Goal: Information Seeking & Learning: Learn about a topic

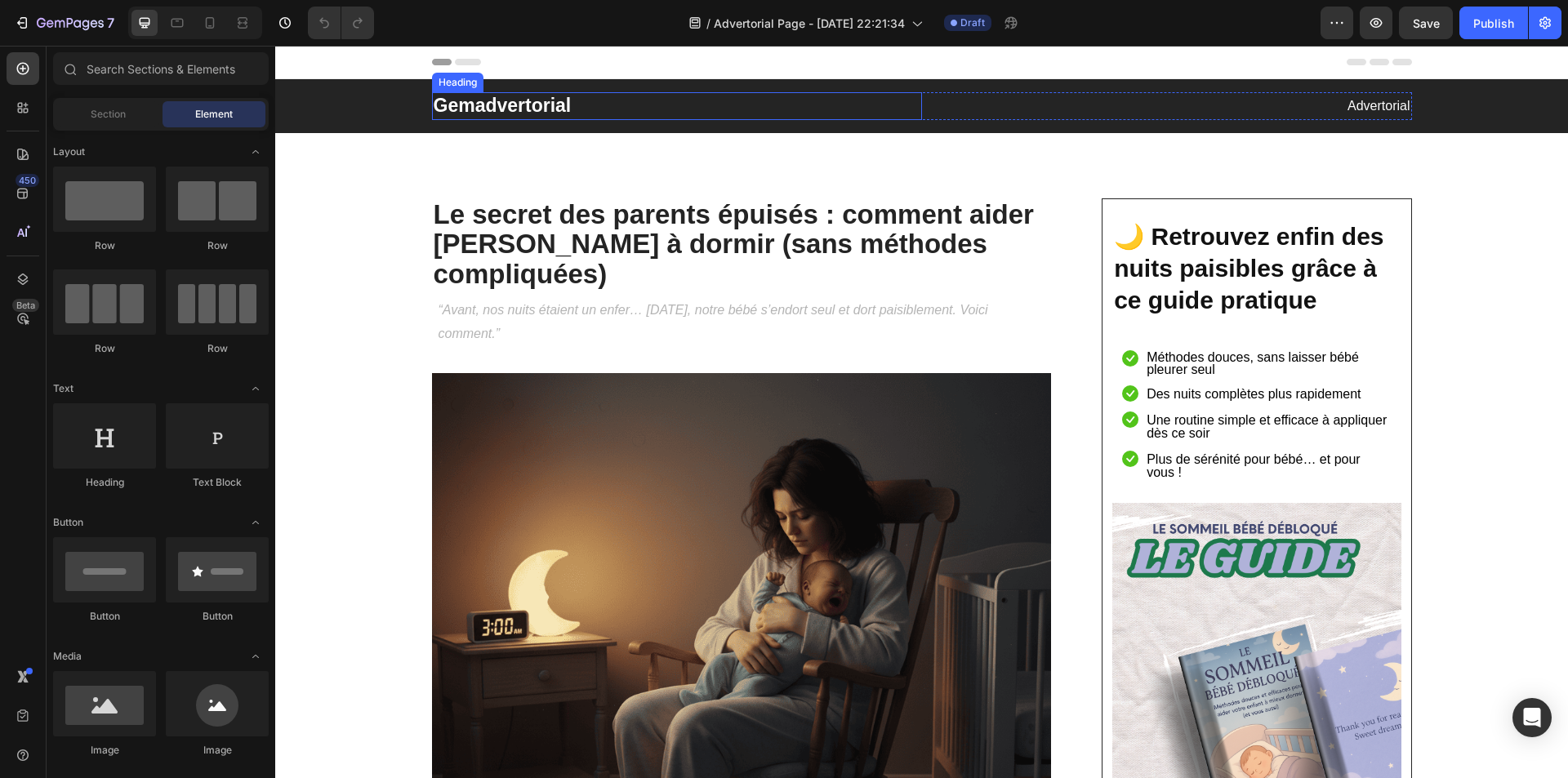
click at [517, 105] on p "Gemadvertorial" at bounding box center [677, 107] width 487 height 25
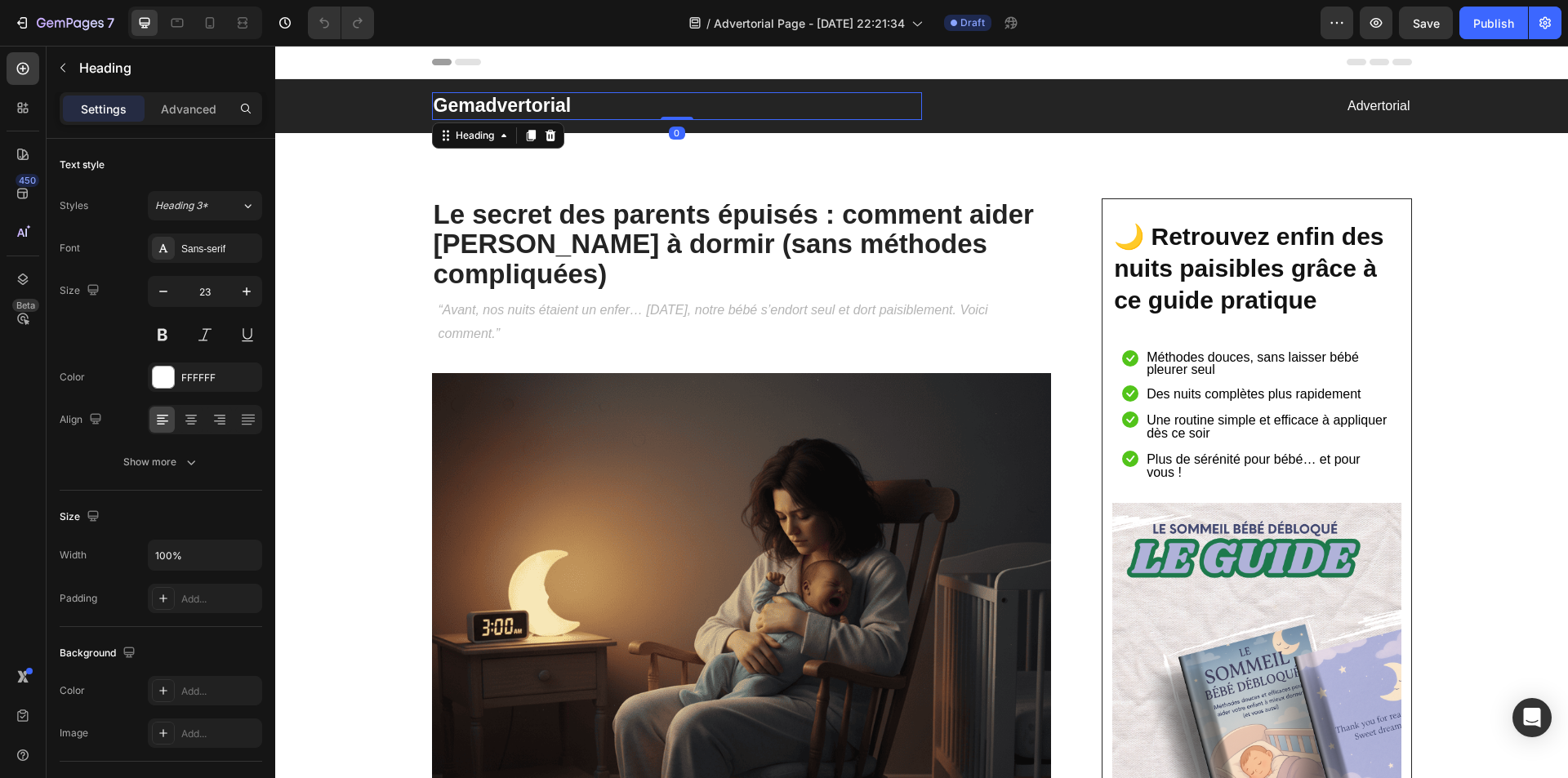
click at [517, 105] on p "Gemadvertorial" at bounding box center [677, 107] width 487 height 25
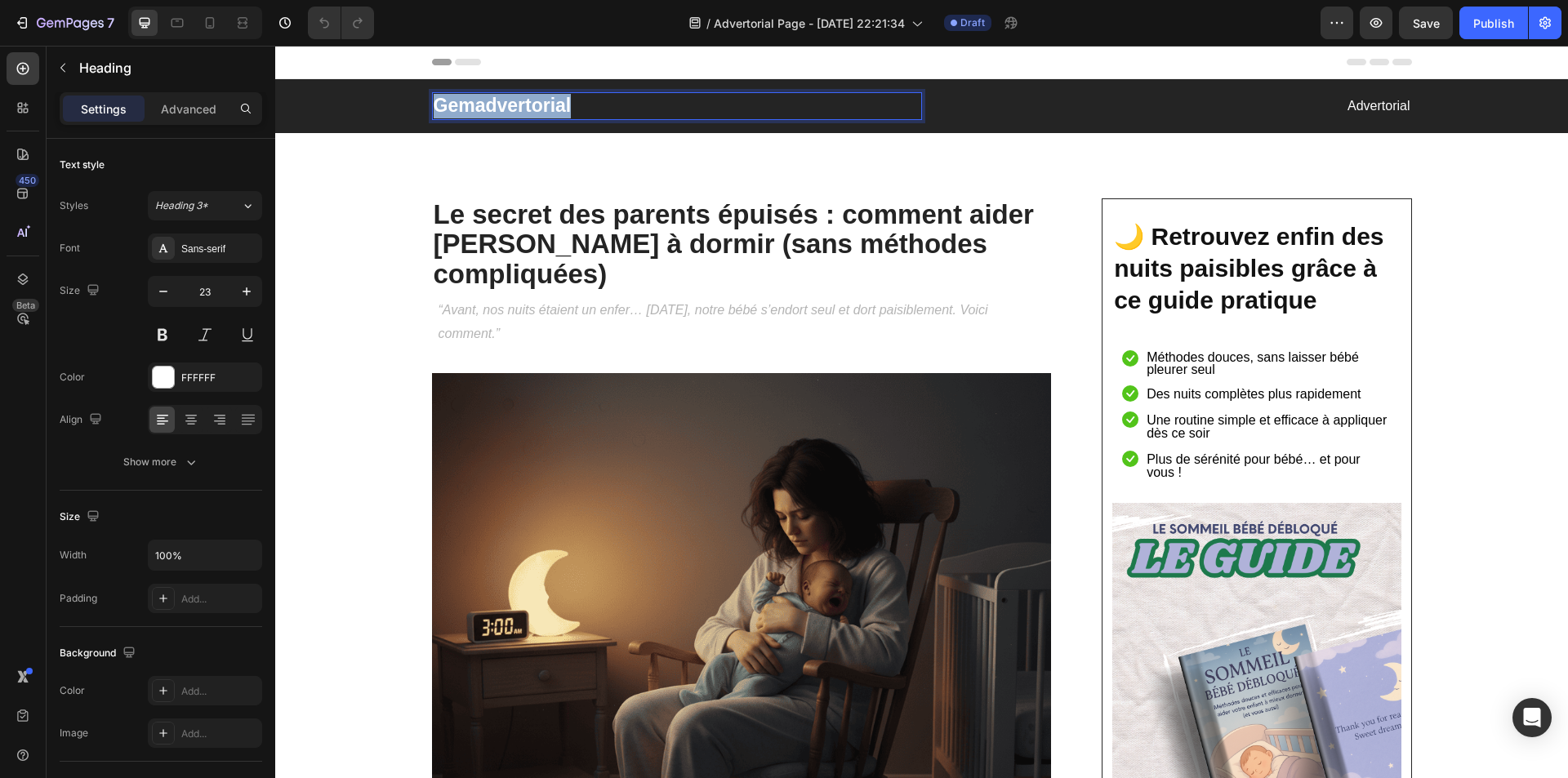
click at [517, 105] on p "Gemadvertorial" at bounding box center [677, 107] width 487 height 25
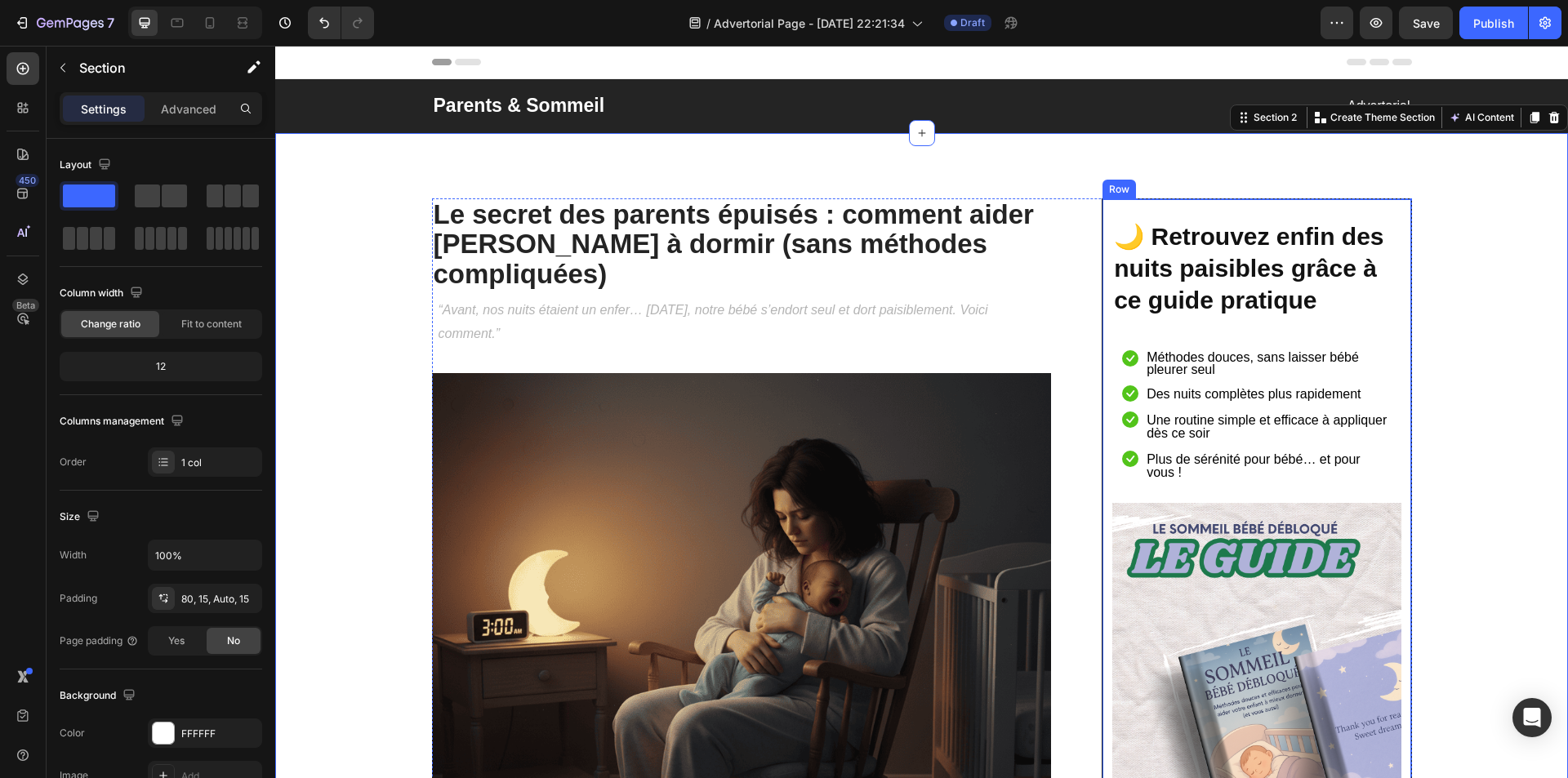
click at [1360, 212] on div "🌙 Retrouvez enfin des nuits paisibles grâce à ce guide pratique Heading Icon Mé…" at bounding box center [1256, 574] width 309 height 751
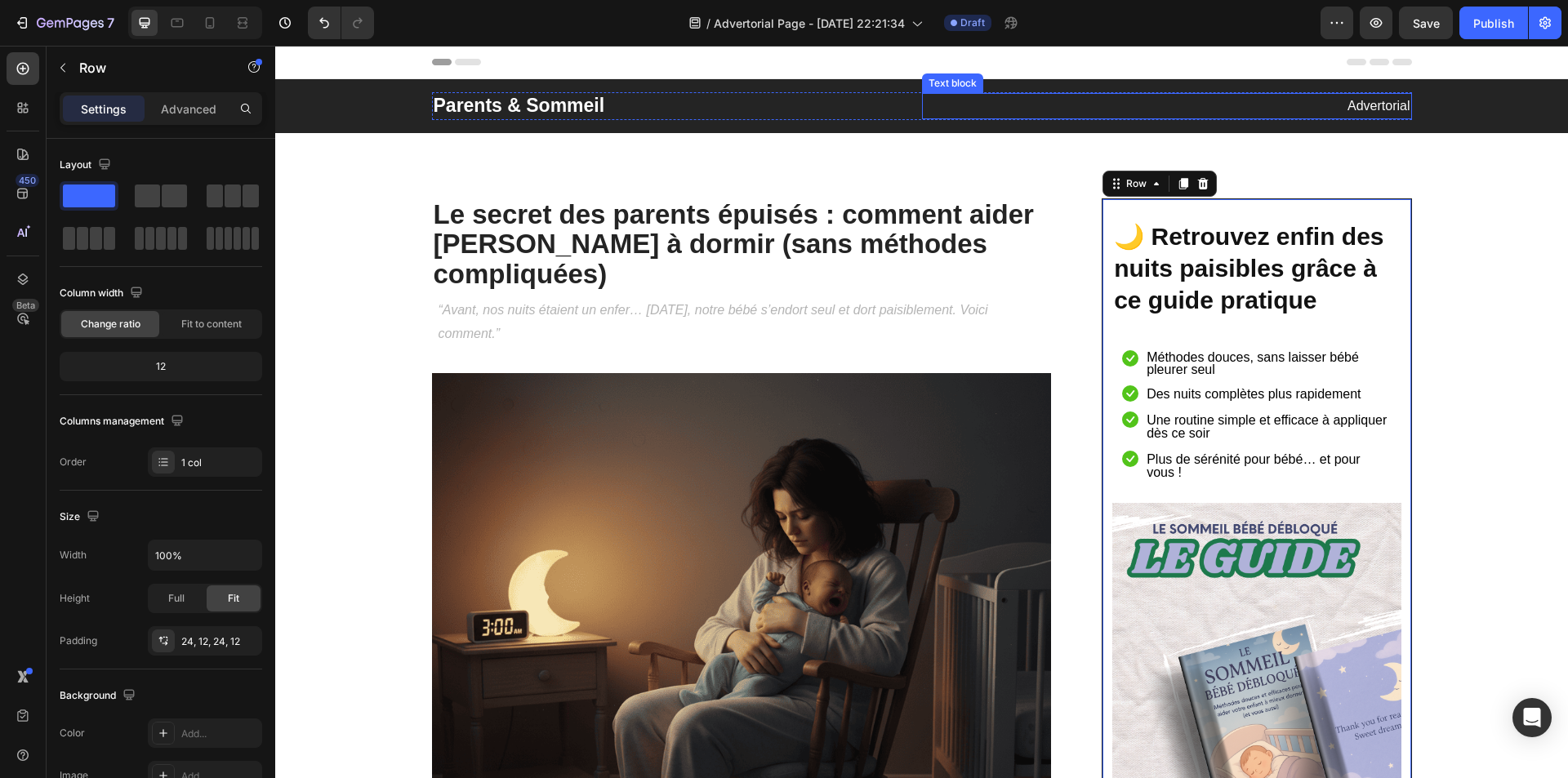
click at [1378, 107] on p "Advertorial" at bounding box center [1167, 107] width 487 height 24
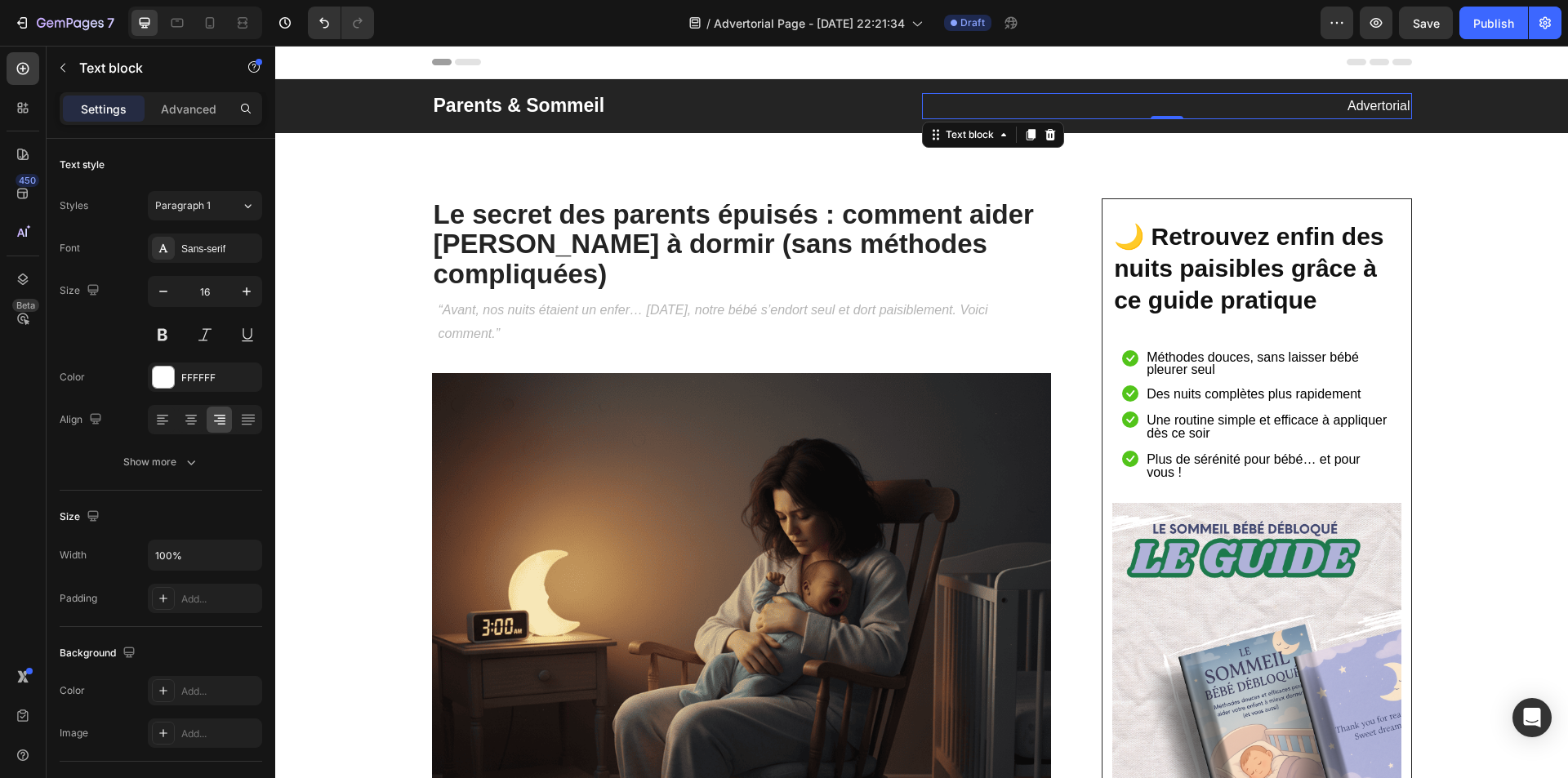
click at [1378, 110] on p "Advertorial" at bounding box center [1167, 107] width 487 height 24
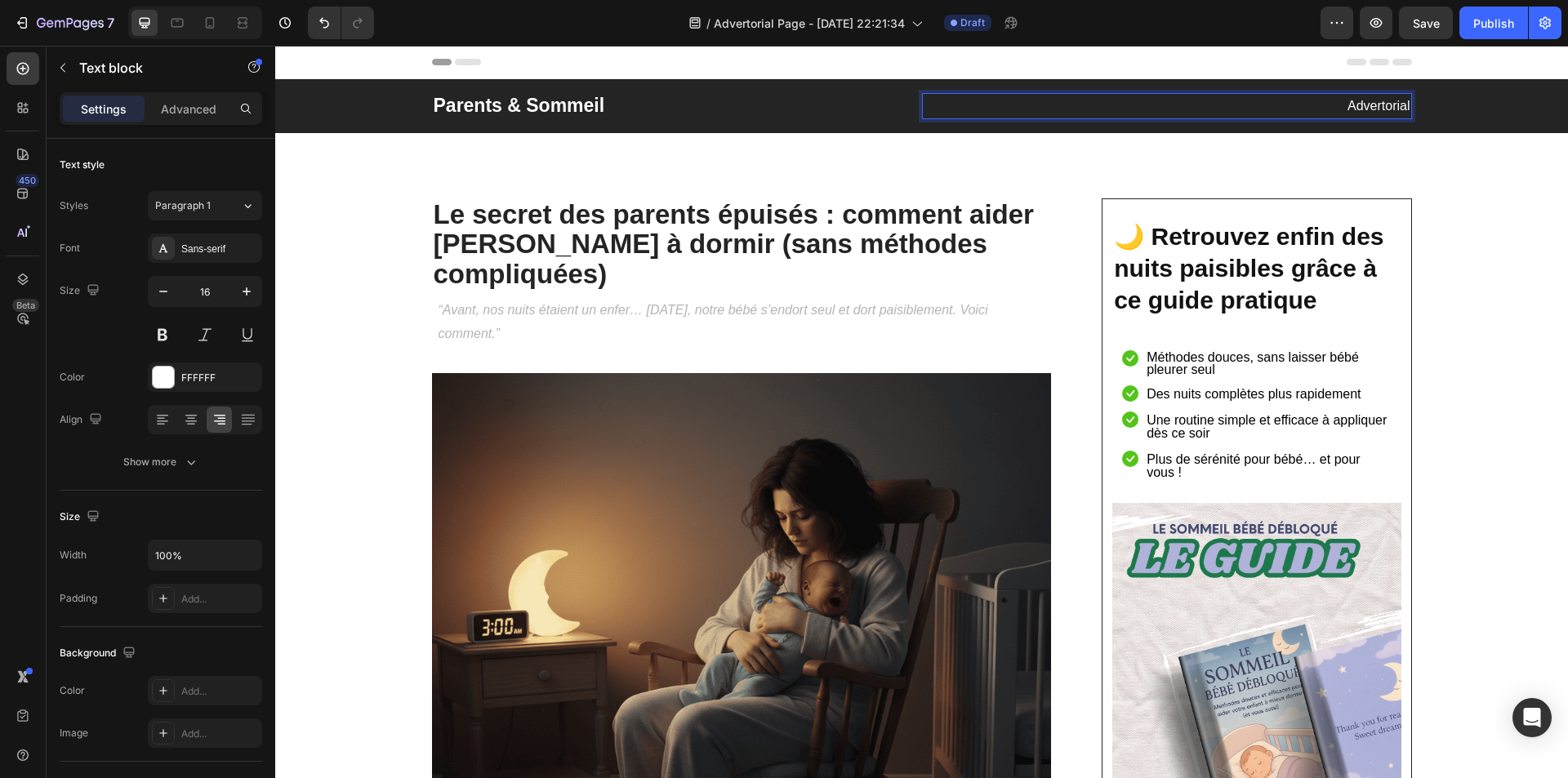
click at [1373, 107] on p "Advertorial" at bounding box center [1167, 107] width 487 height 24
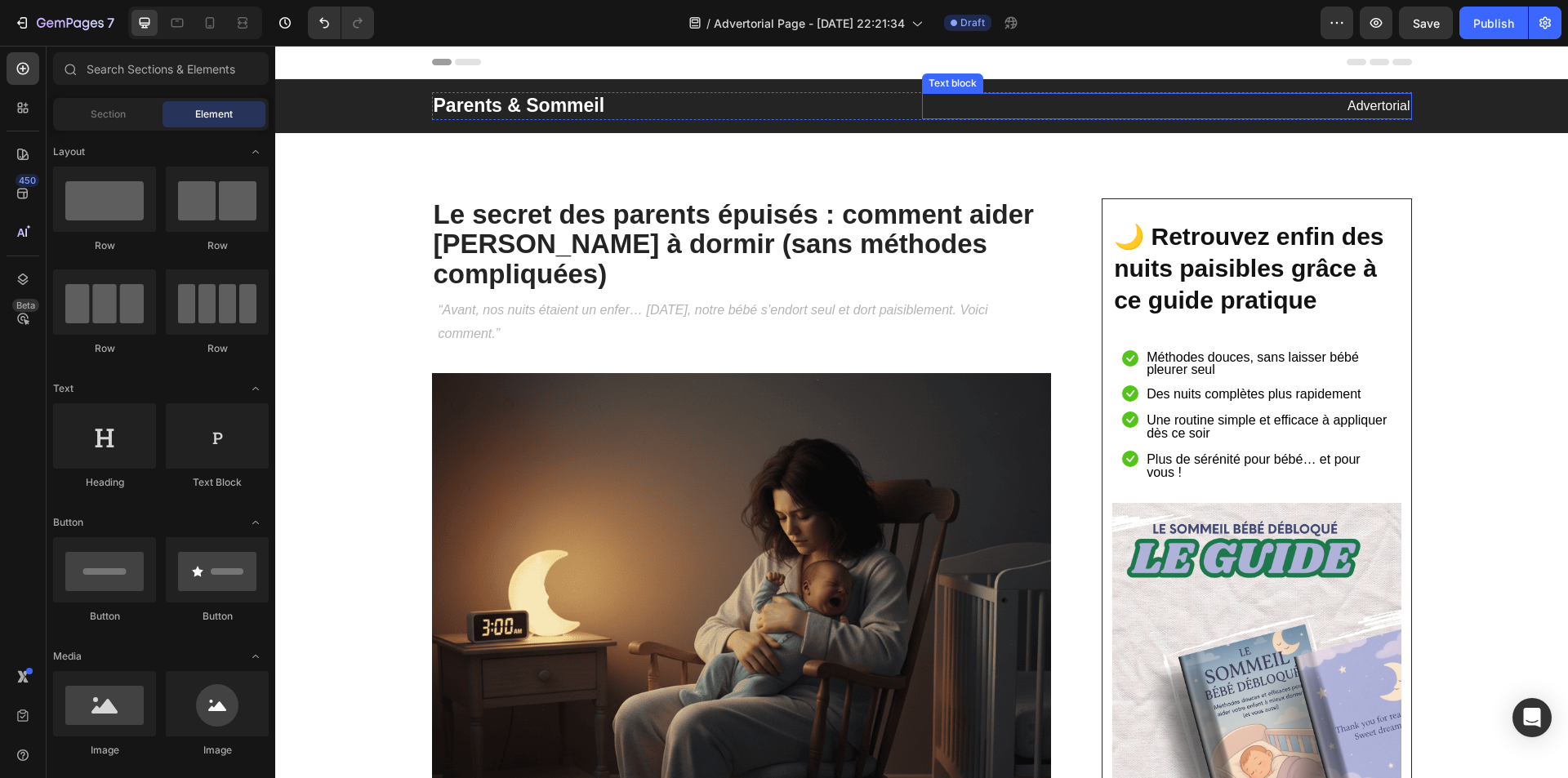
click at [1369, 107] on p "Advertorial" at bounding box center [1167, 107] width 487 height 24
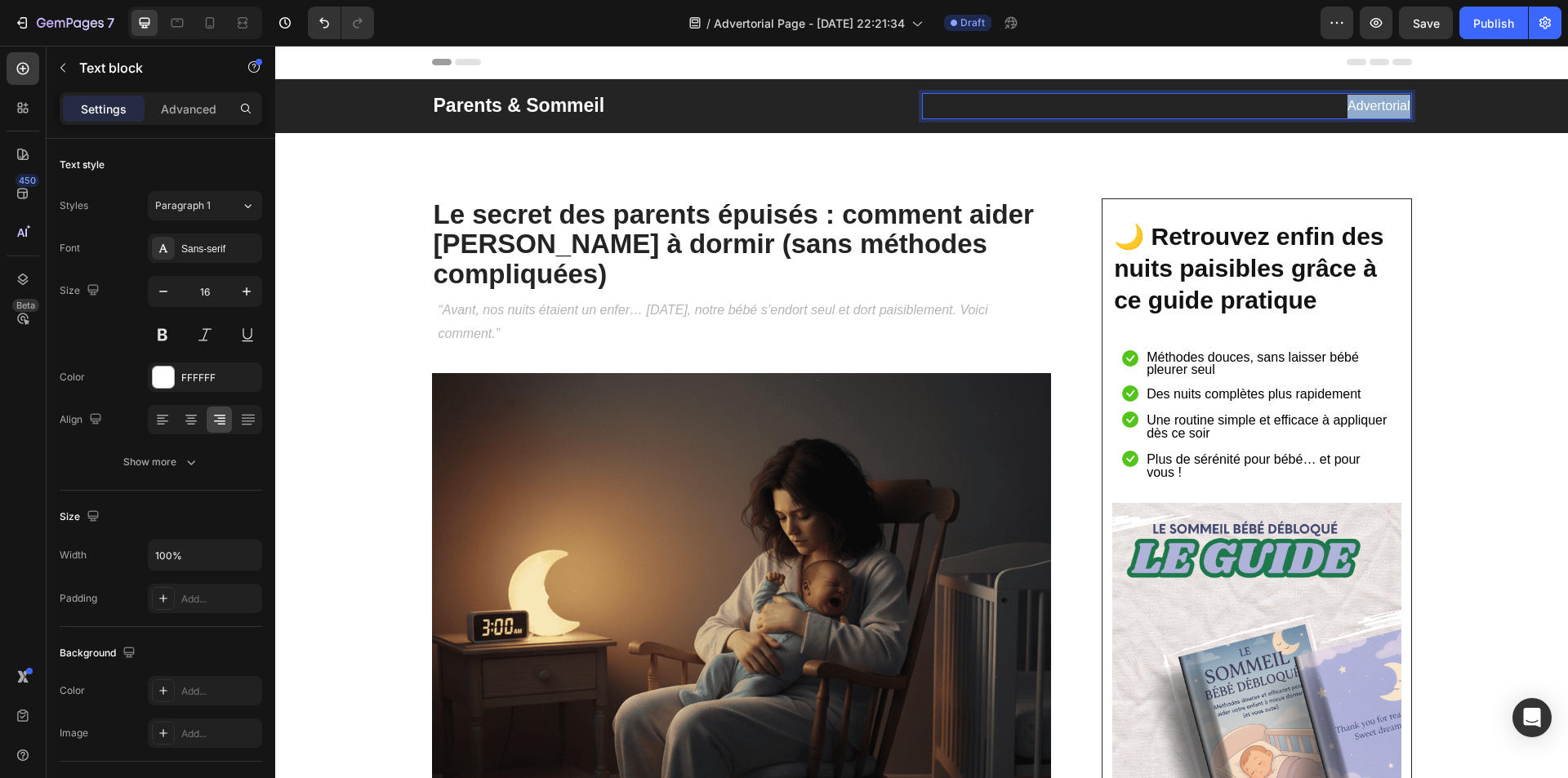
click at [1369, 107] on p "Advertorial" at bounding box center [1167, 107] width 487 height 24
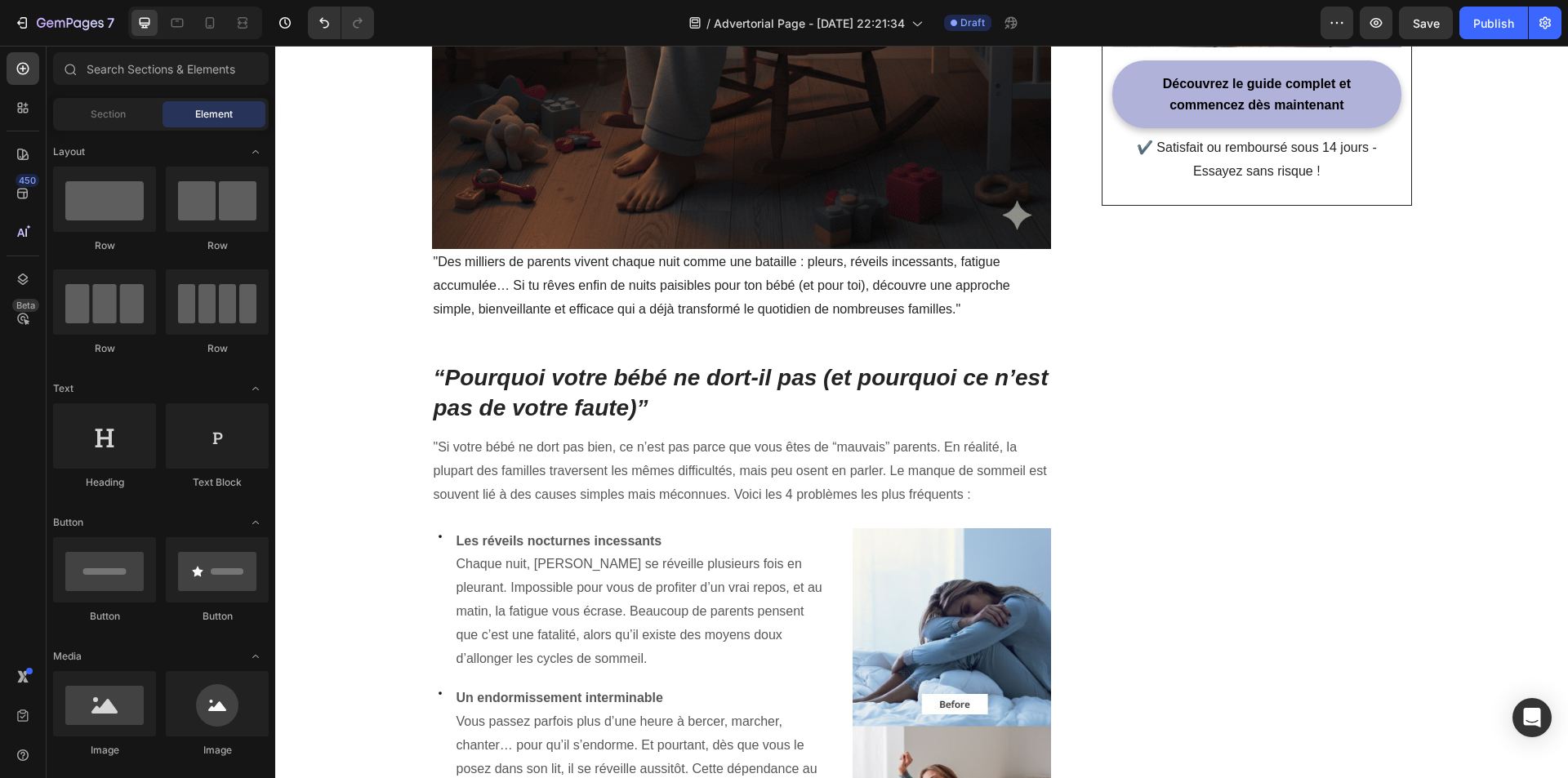
scroll to position [772, 0]
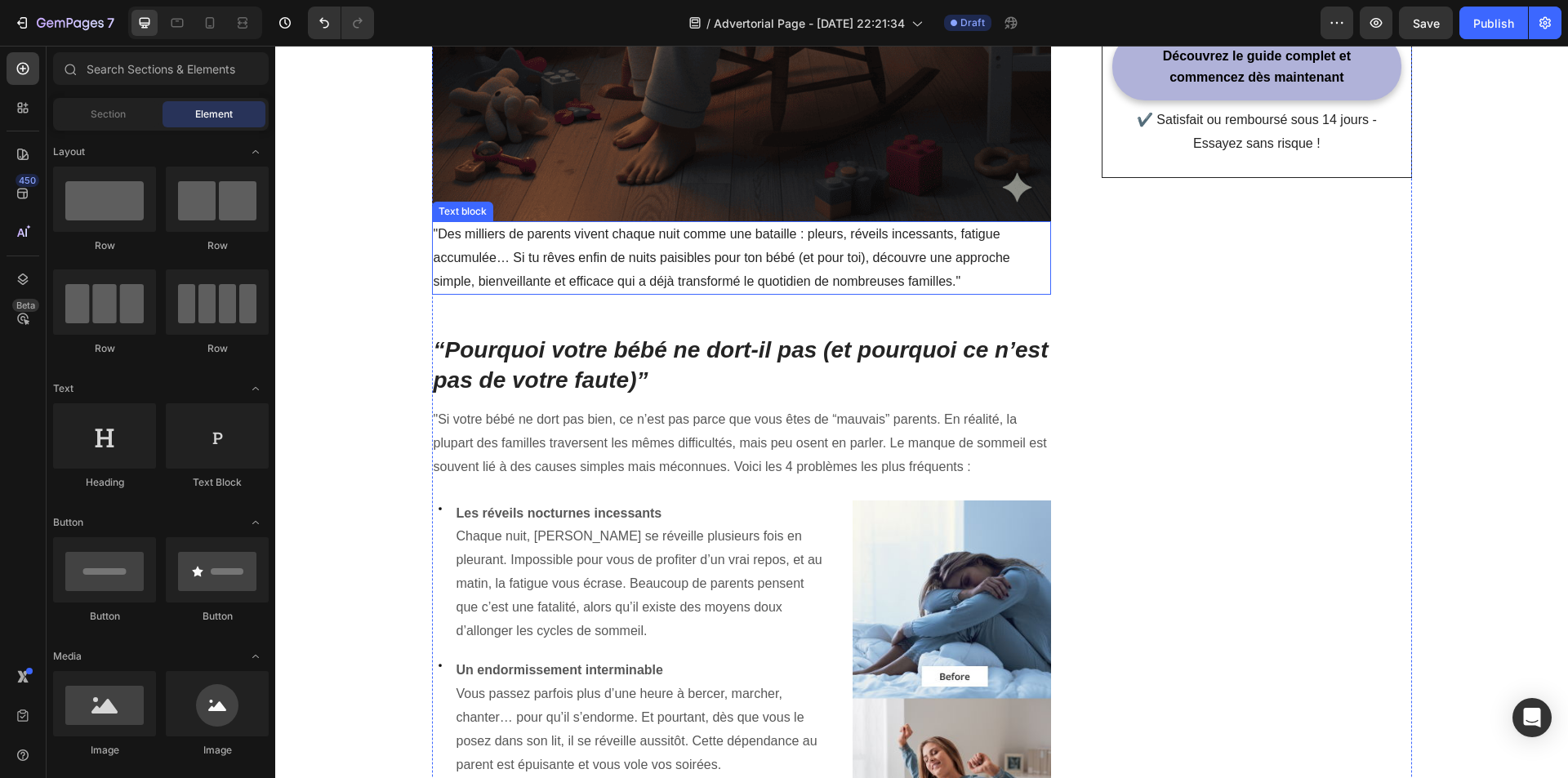
click at [561, 223] on p ""Des milliers de parents vivent chaque nuit comme une bataille : pleurs, réveil…" at bounding box center [742, 258] width 617 height 70
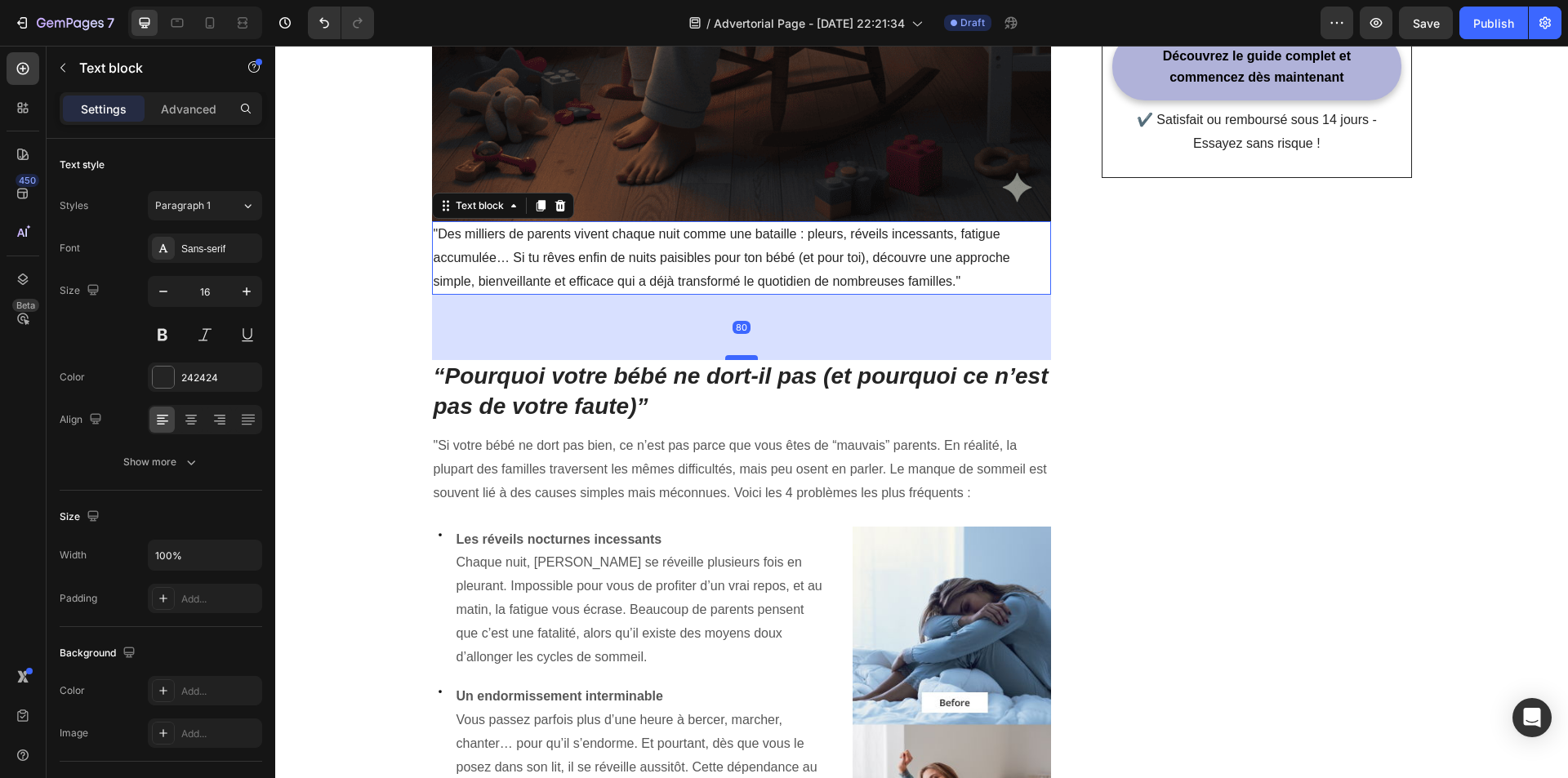
drag, startPoint x: 743, startPoint y: 304, endPoint x: 747, endPoint y: 329, distance: 25.3
click at [747, 355] on div at bounding box center [741, 358] width 33 height 5
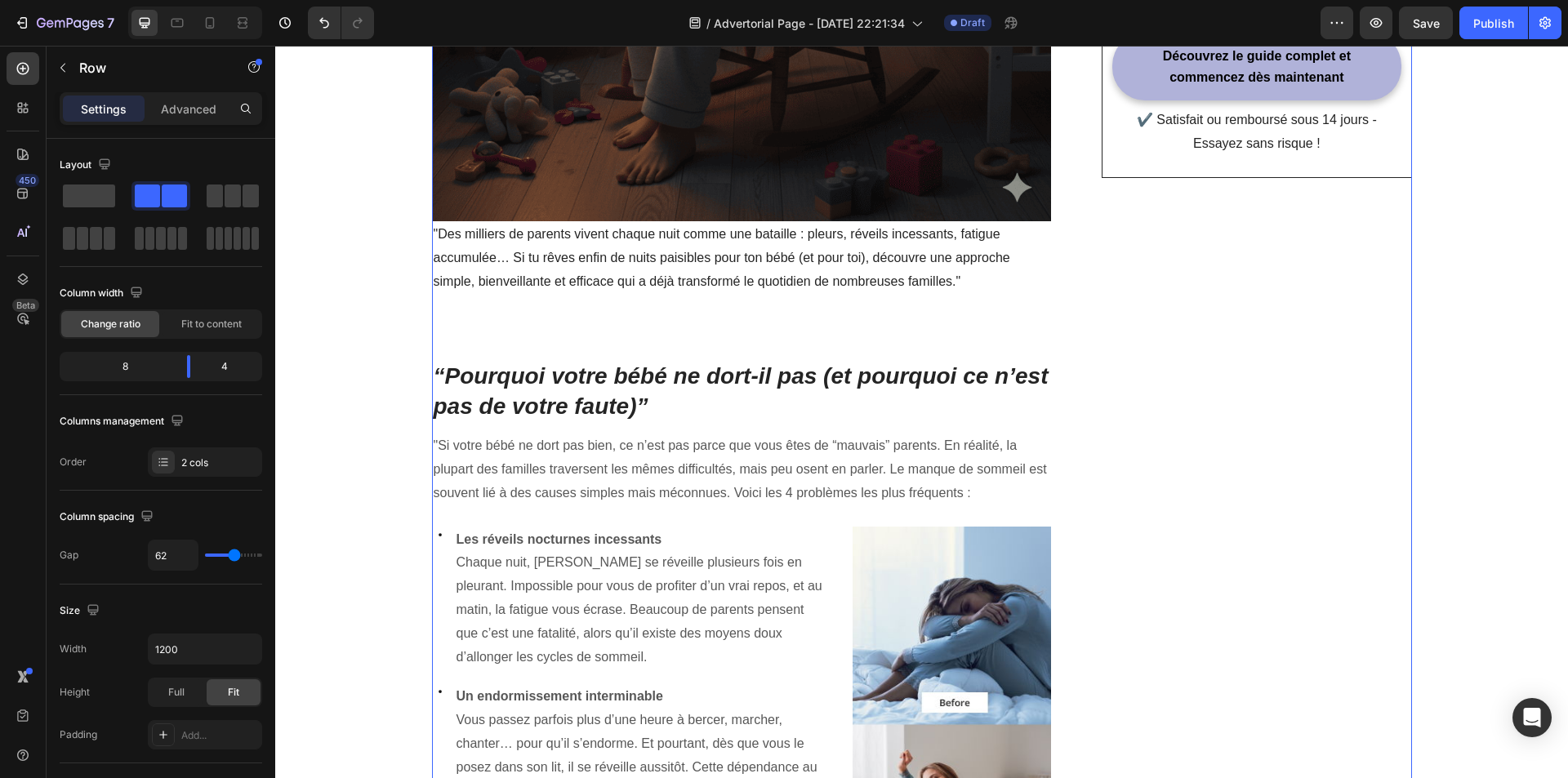
click at [1046, 317] on div "Le secret des parents épuisés : comment aider [PERSON_NAME] à dormir (sans méth…" at bounding box center [921, 754] width 980 height 2655
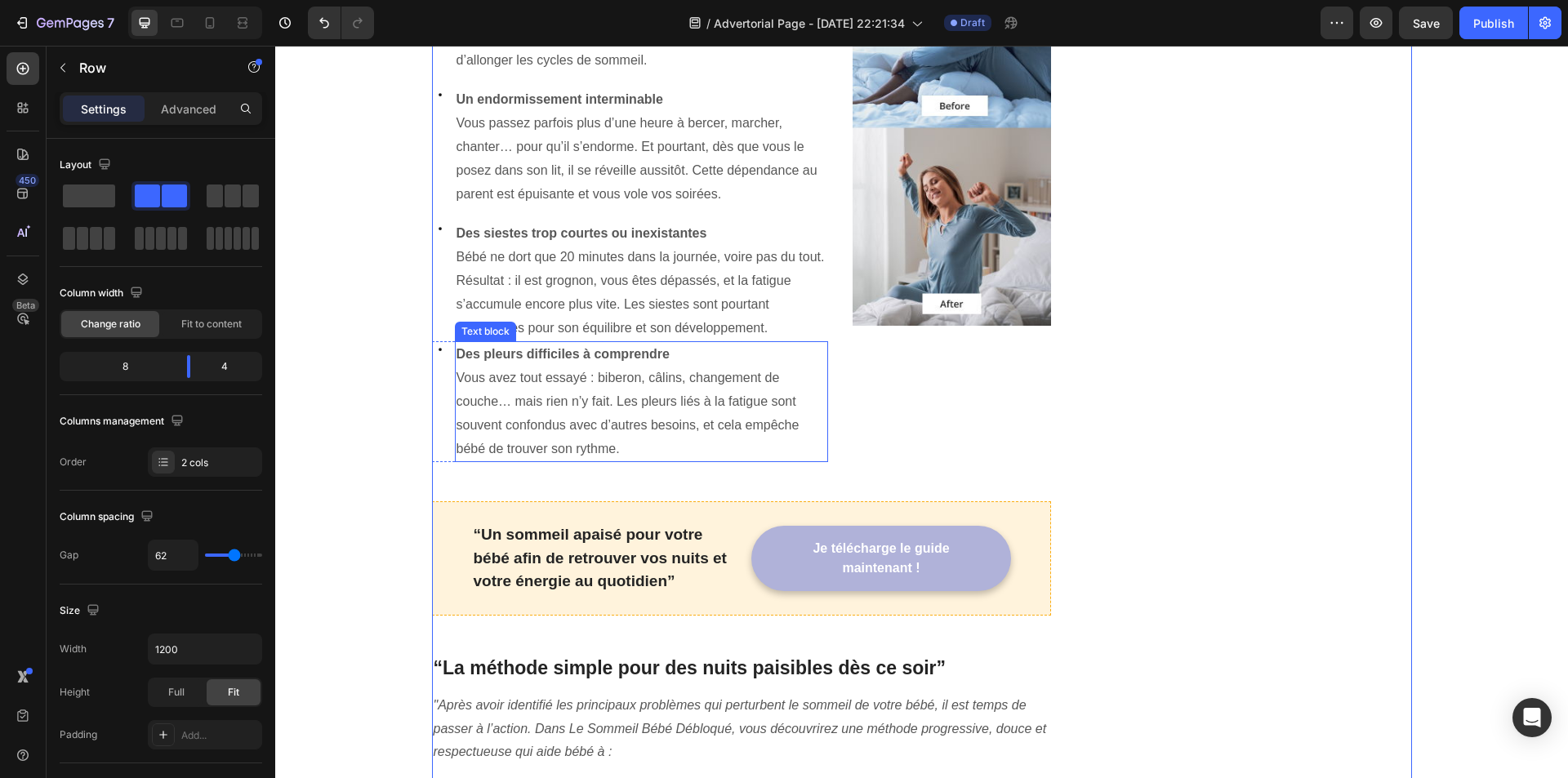
scroll to position [1425, 0]
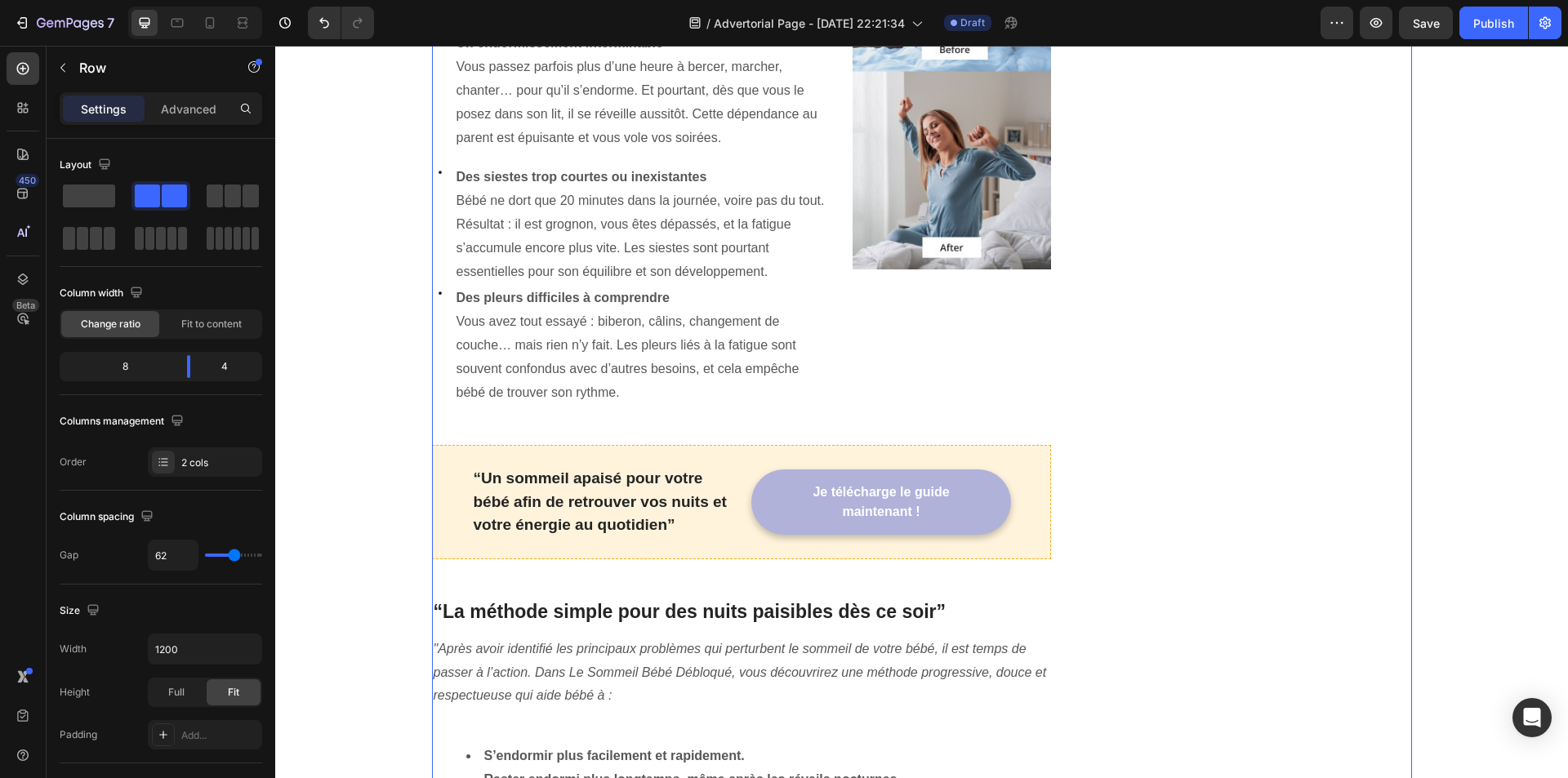
click at [764, 397] on div "Le secret des parents épuisés : comment aider [PERSON_NAME] à dormir (sans méth…" at bounding box center [742, 100] width 620 height 2655
click at [761, 445] on div "“Un sommeil apaisé pour votre bébé afin de retrouver vos nuits et votre énergie…" at bounding box center [742, 502] width 620 height 115
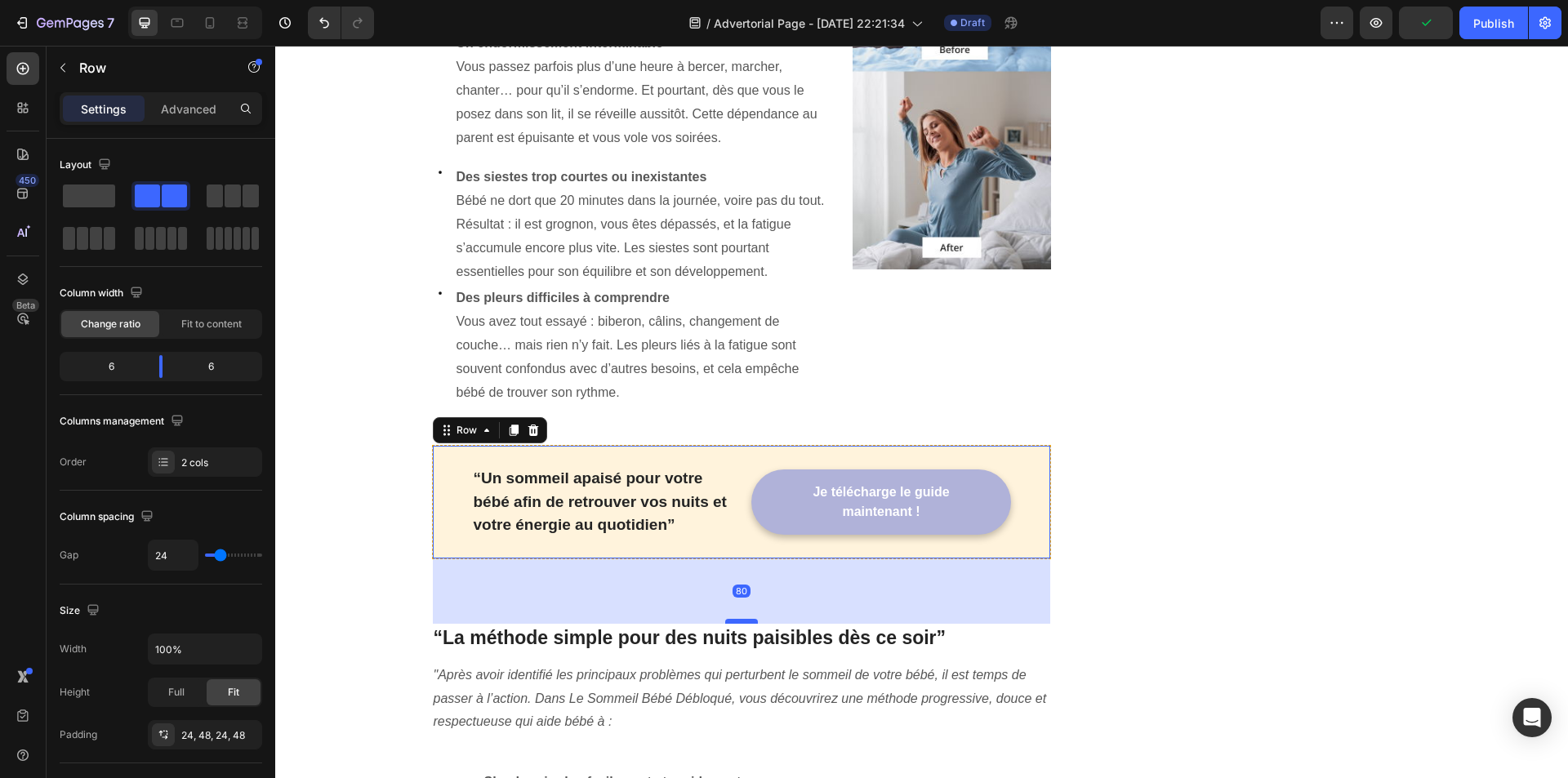
drag, startPoint x: 735, startPoint y: 566, endPoint x: 734, endPoint y: 591, distance: 25.0
click at [734, 619] on div at bounding box center [741, 622] width 33 height 5
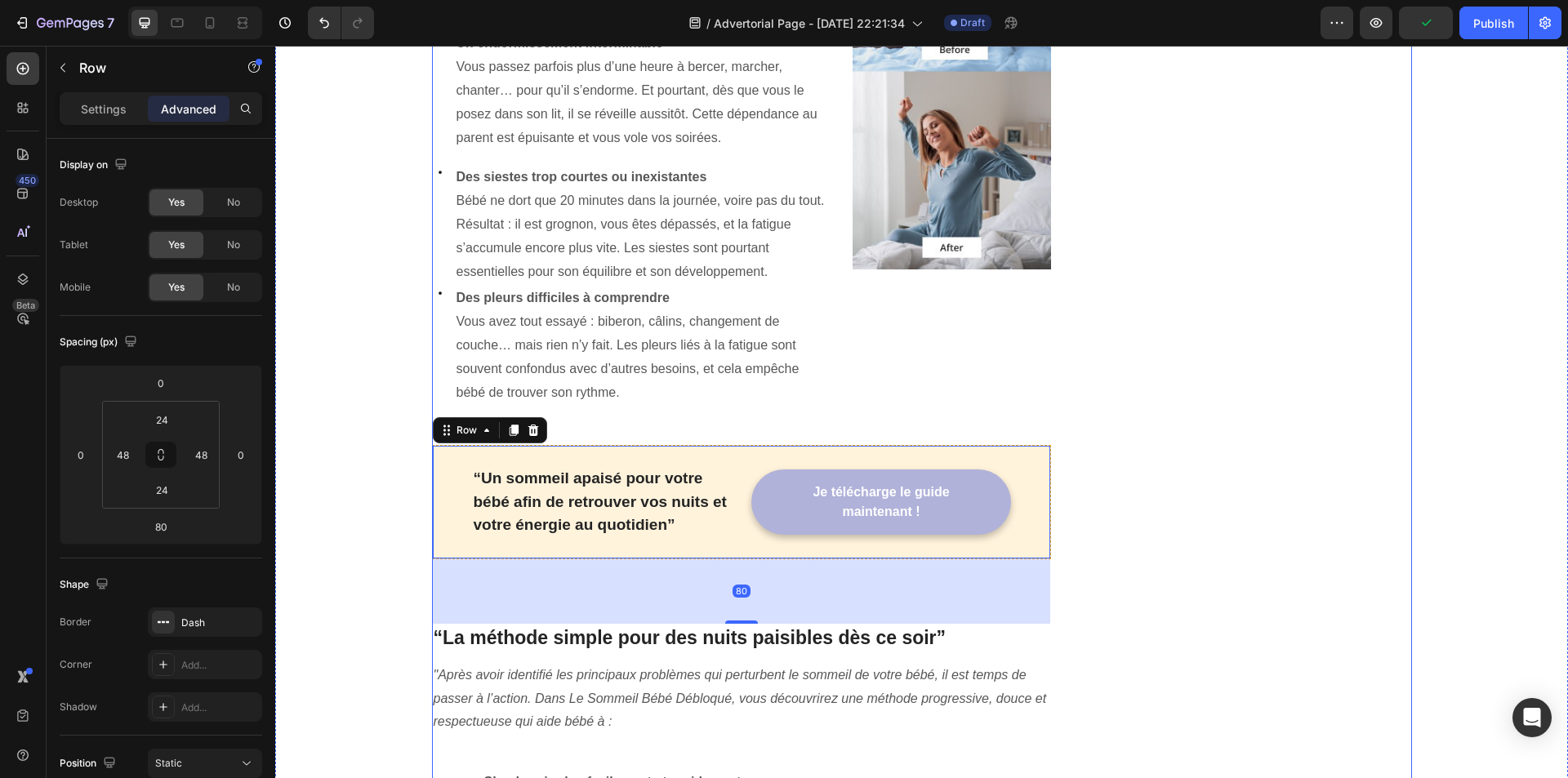
click at [1142, 516] on div "🌙 Retrouvez enfin des nuits paisibles grâce à ce guide pratique Heading Icon Mé…" at bounding box center [1256, 114] width 309 height 2680
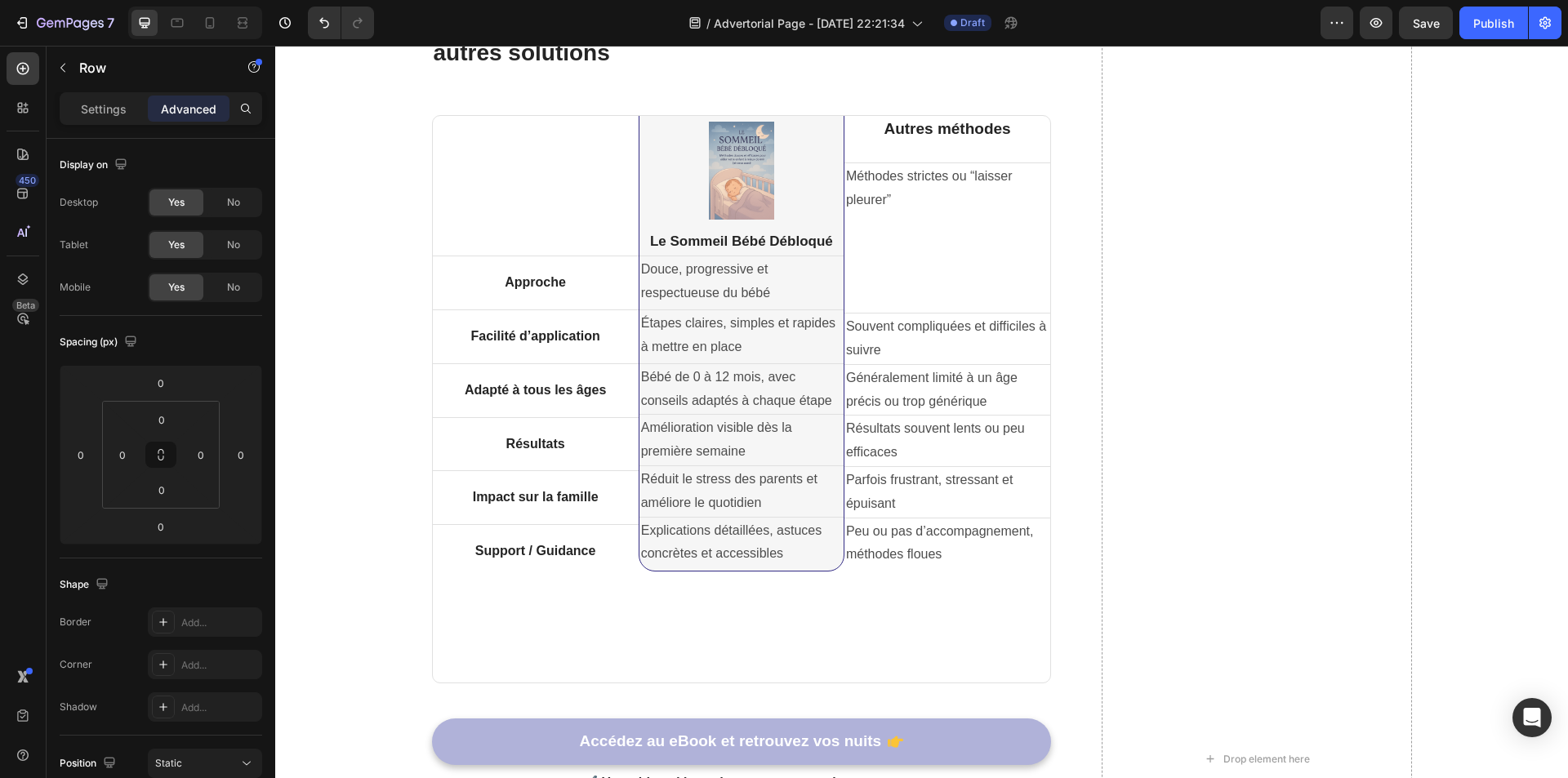
scroll to position [2894, 0]
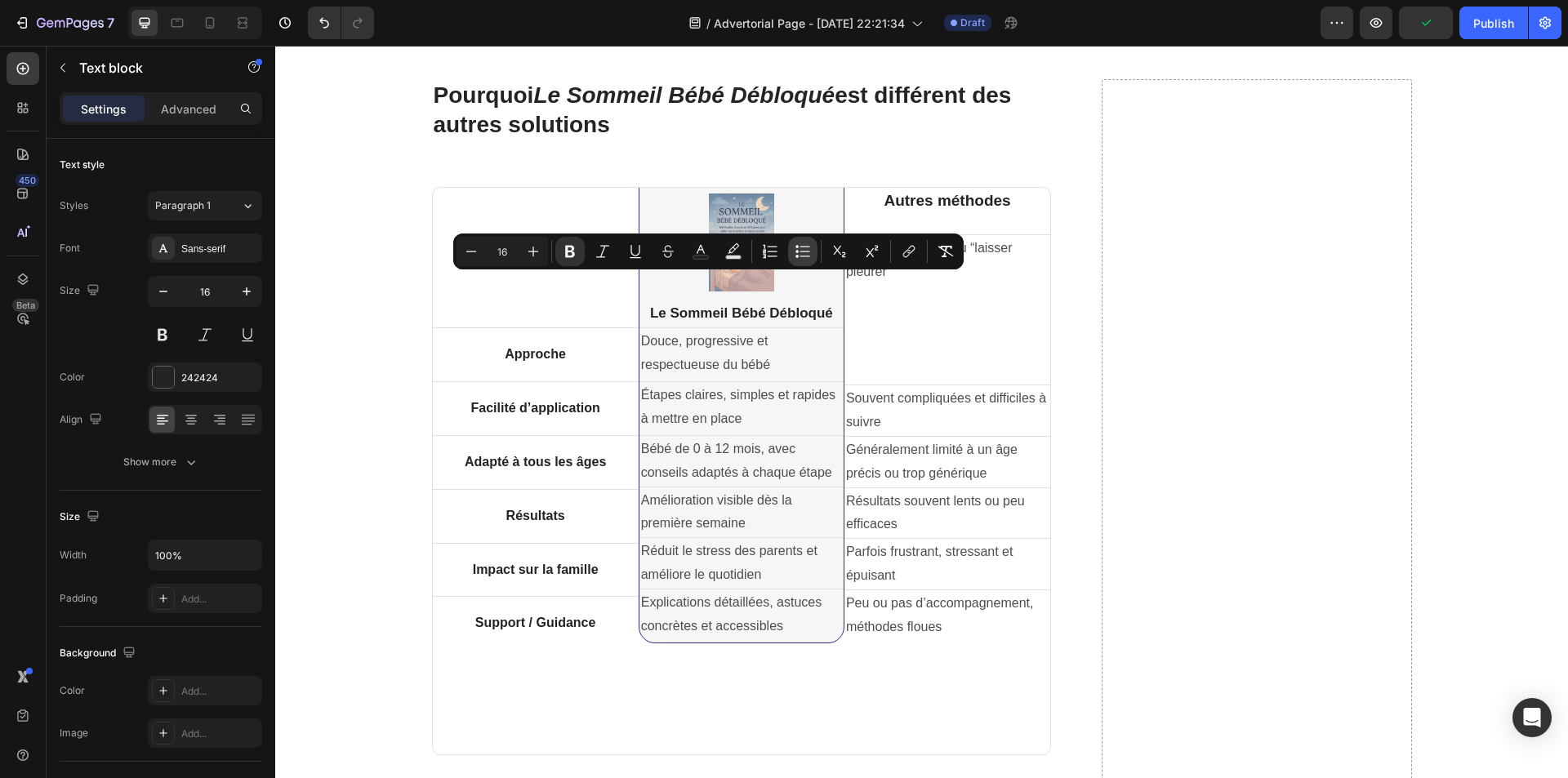
click at [792, 258] on button "Bulleted List" at bounding box center [802, 251] width 29 height 29
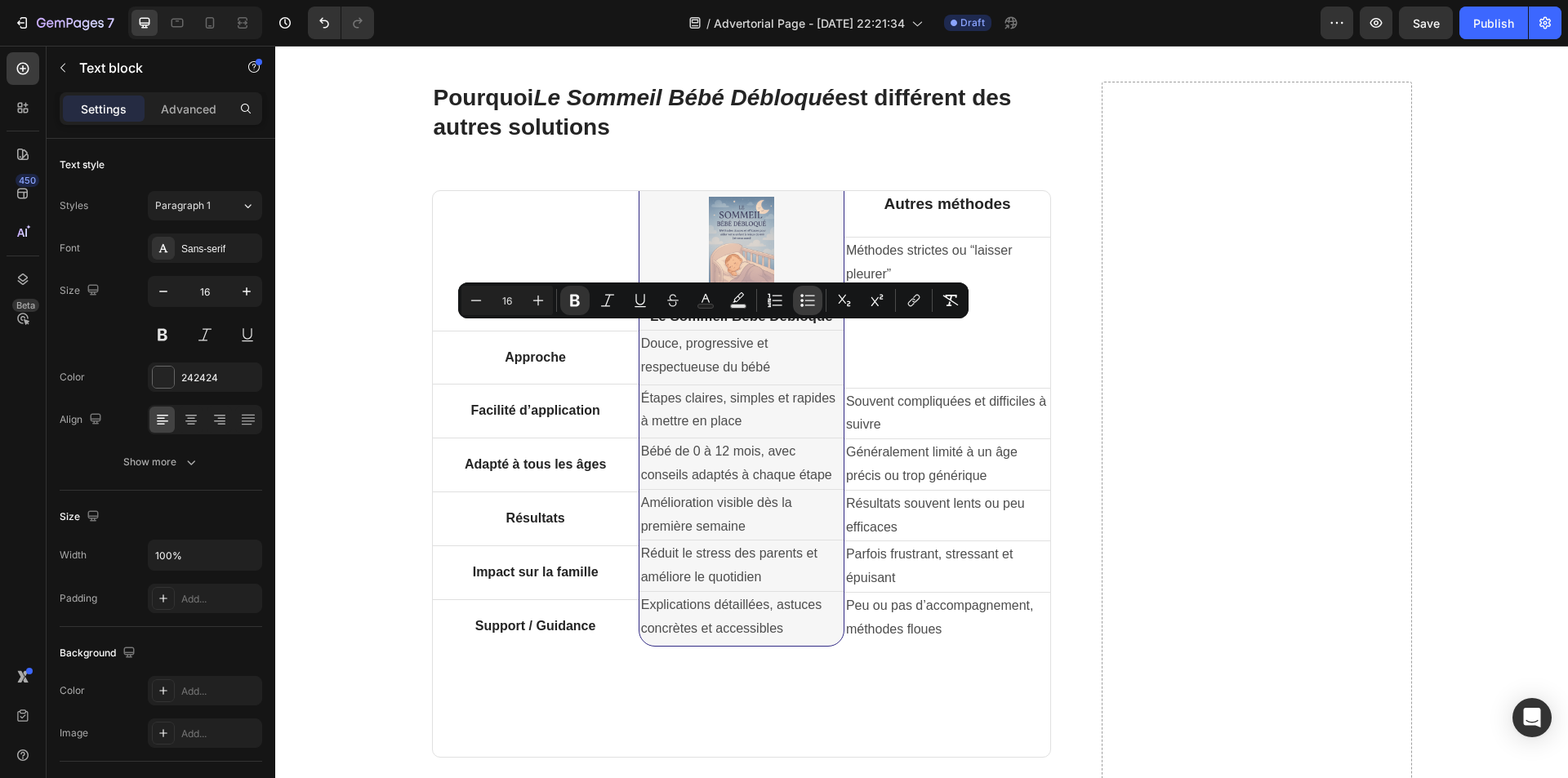
click at [801, 306] on icon "Editor contextual toolbar" at bounding box center [802, 306] width 4 height 4
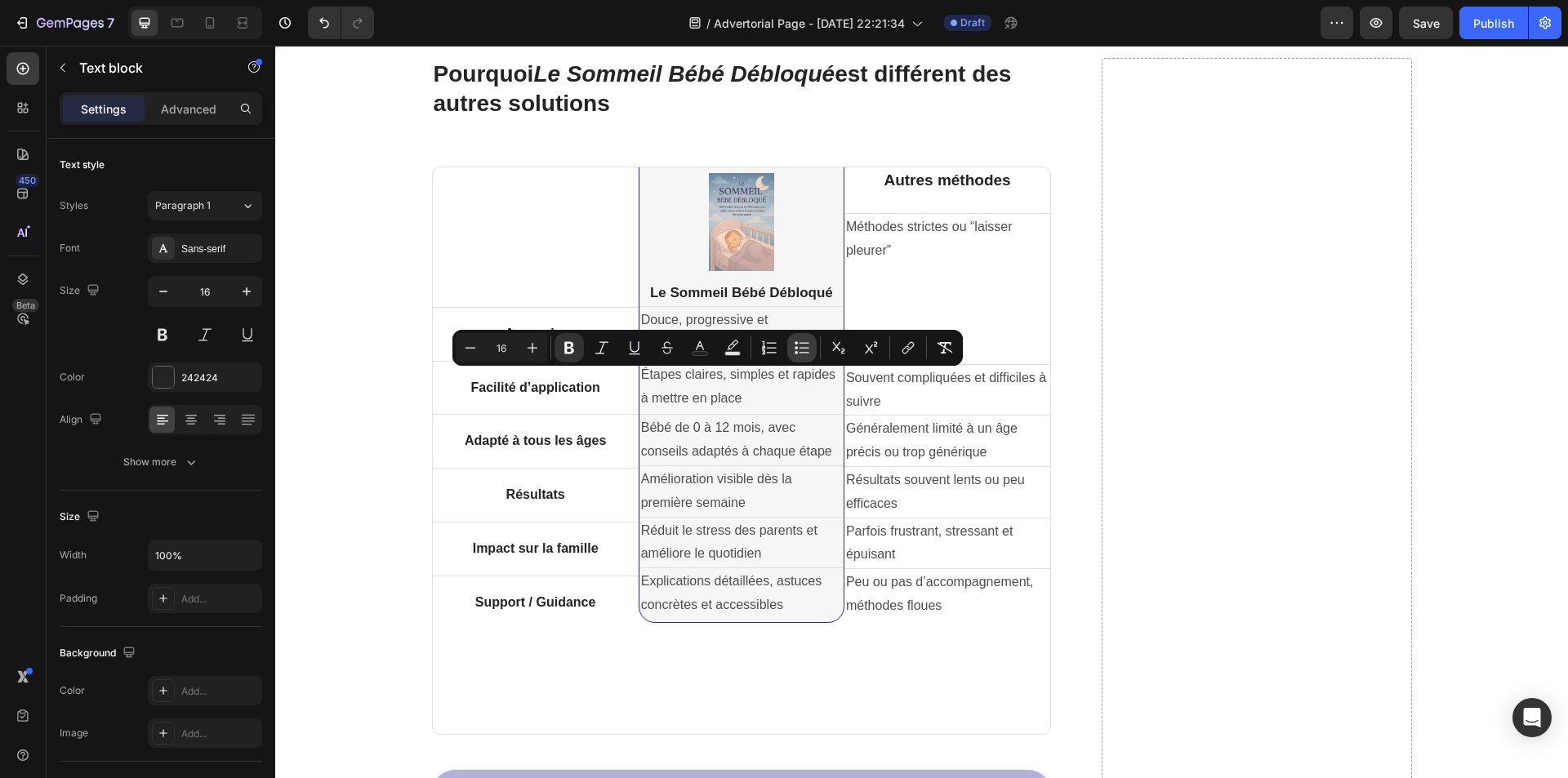
click at [793, 351] on icon "Editor contextual toolbar" at bounding box center [801, 347] width 16 height 16
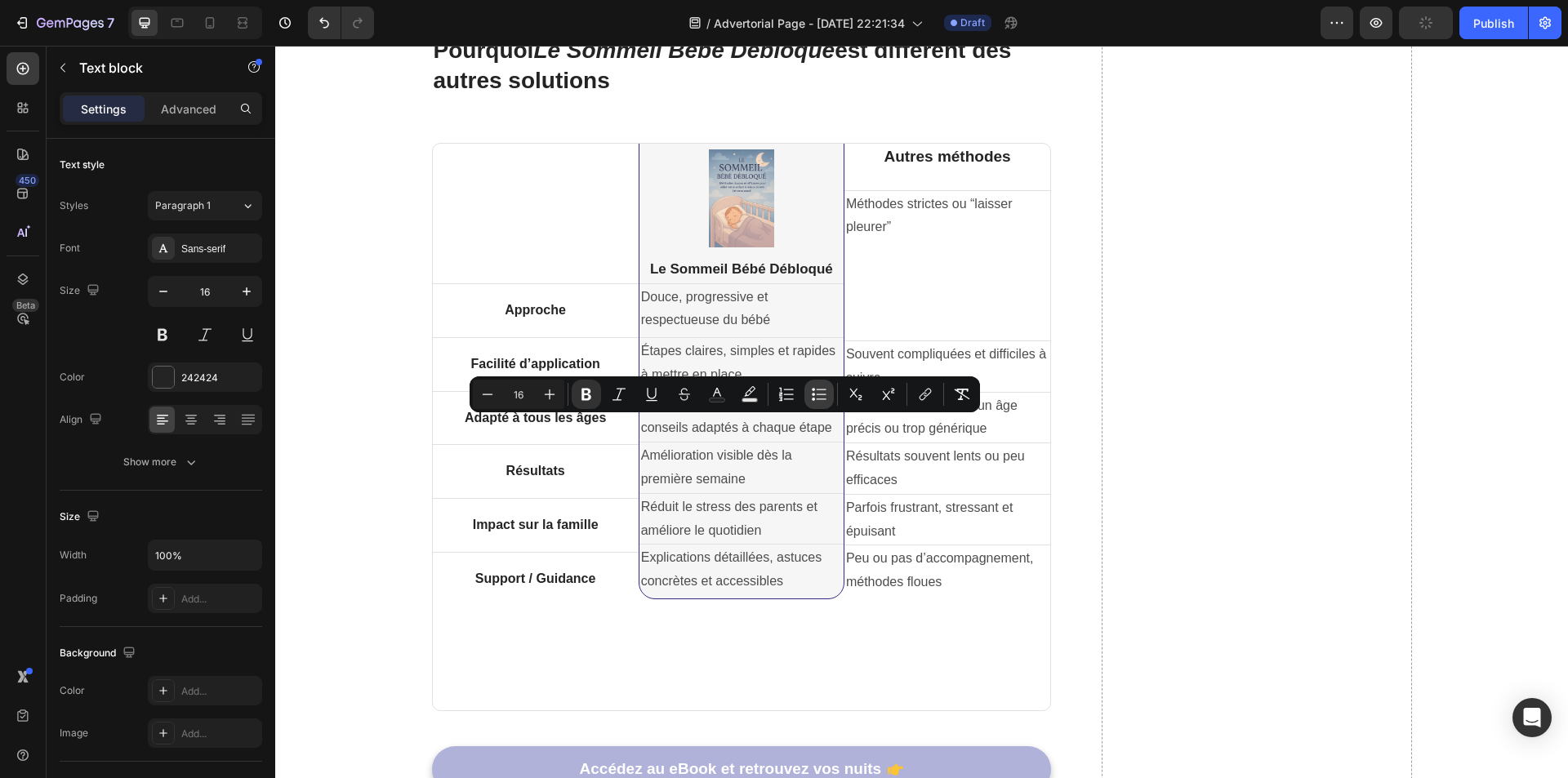
click at [811, 401] on icon "Editor contextual toolbar" at bounding box center [819, 394] width 16 height 16
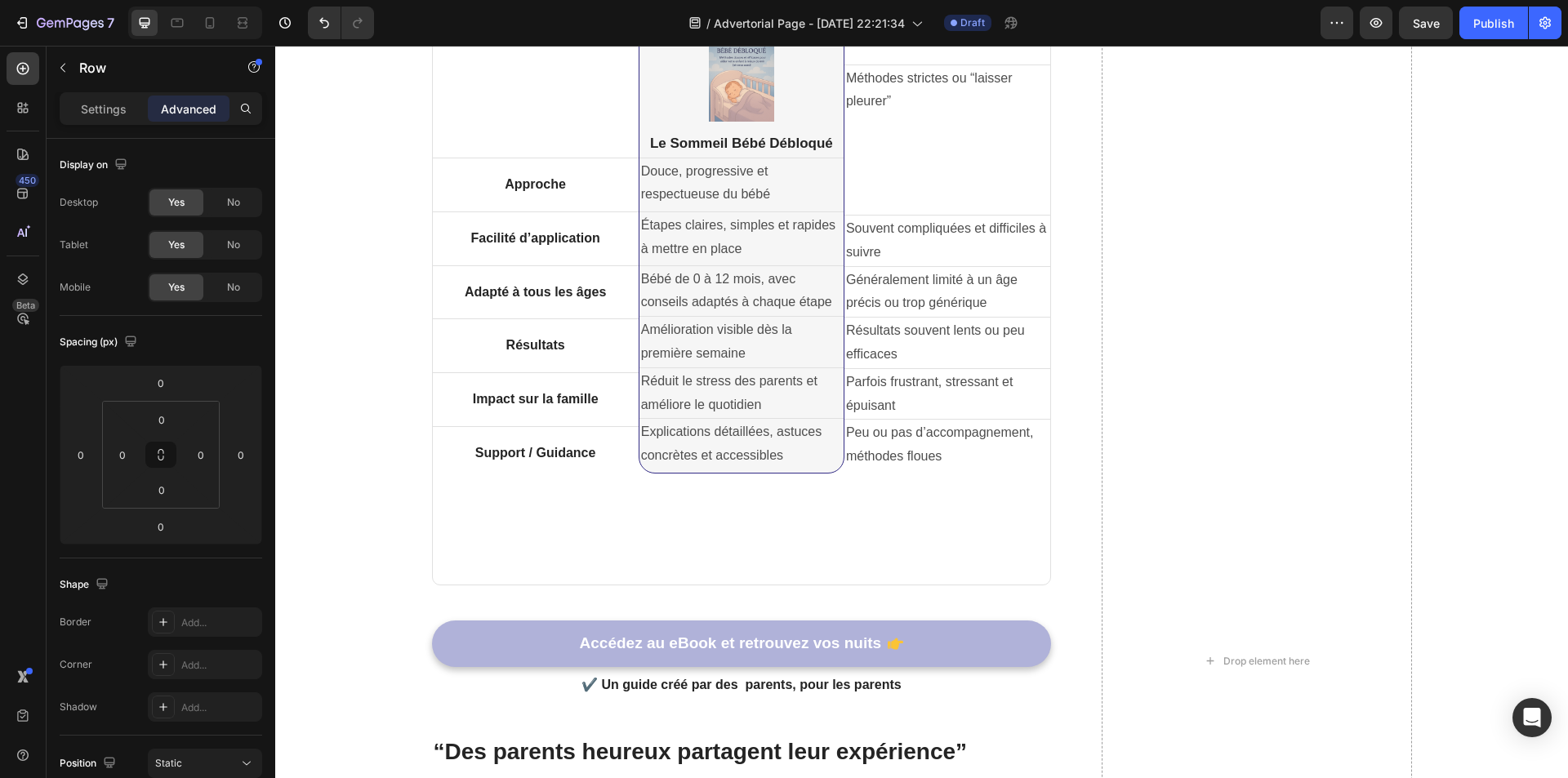
scroll to position [3057, 0]
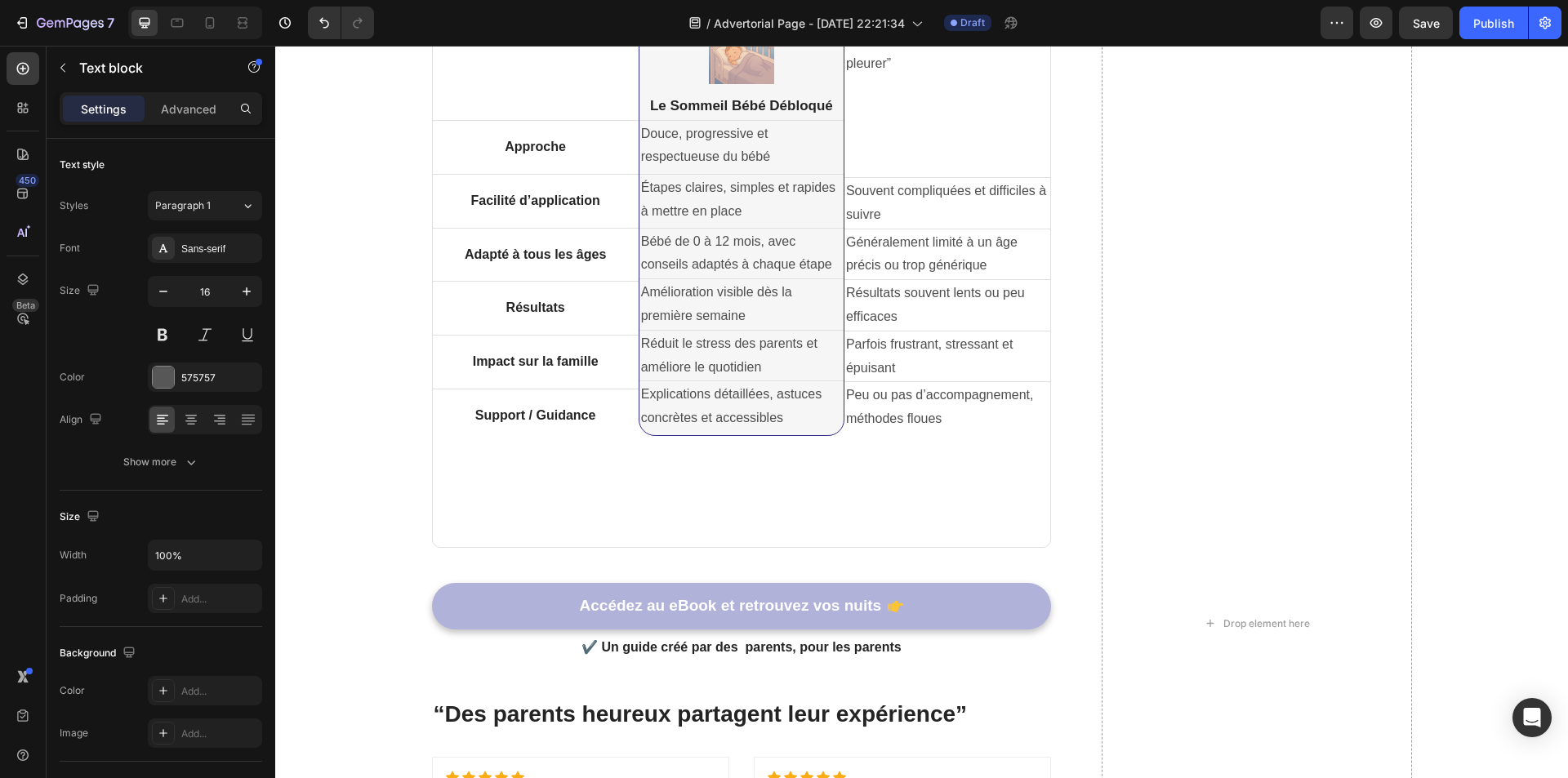
drag, startPoint x: 840, startPoint y: 393, endPoint x: 835, endPoint y: 369, distance: 24.5
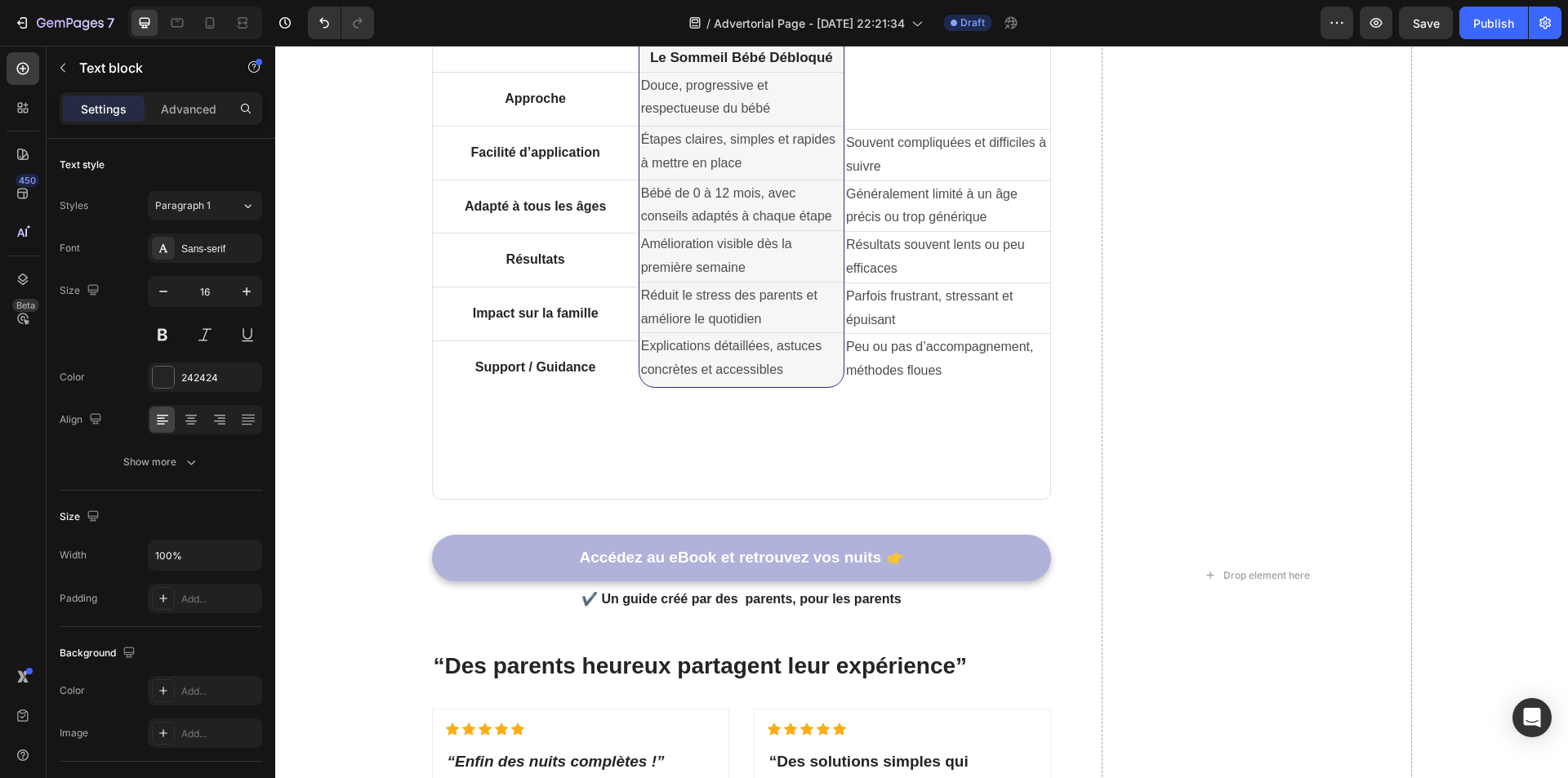
scroll to position [3134, 0]
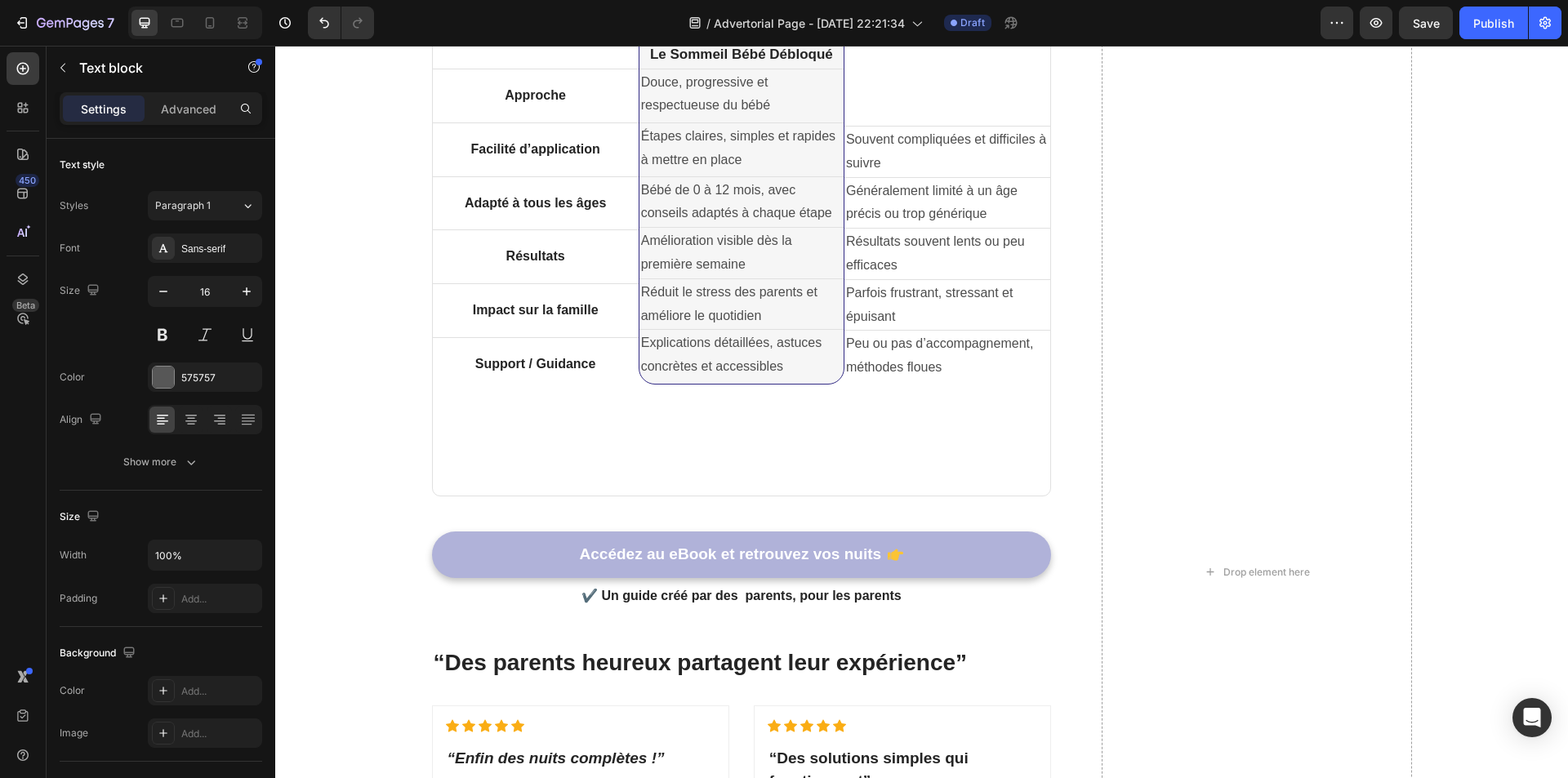
drag, startPoint x: 738, startPoint y: 381, endPoint x: 732, endPoint y: 408, distance: 27.7
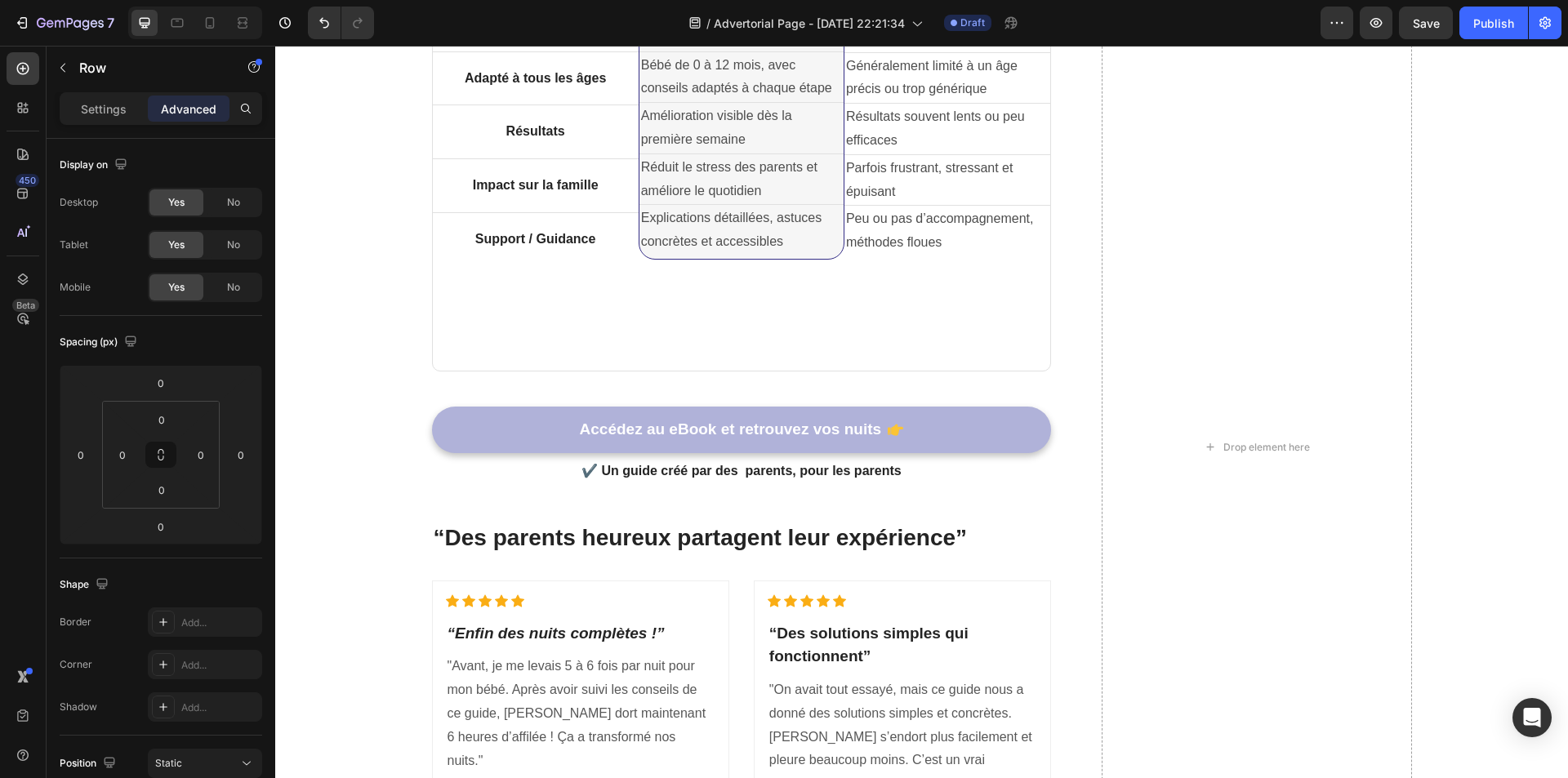
scroll to position [3379, 0]
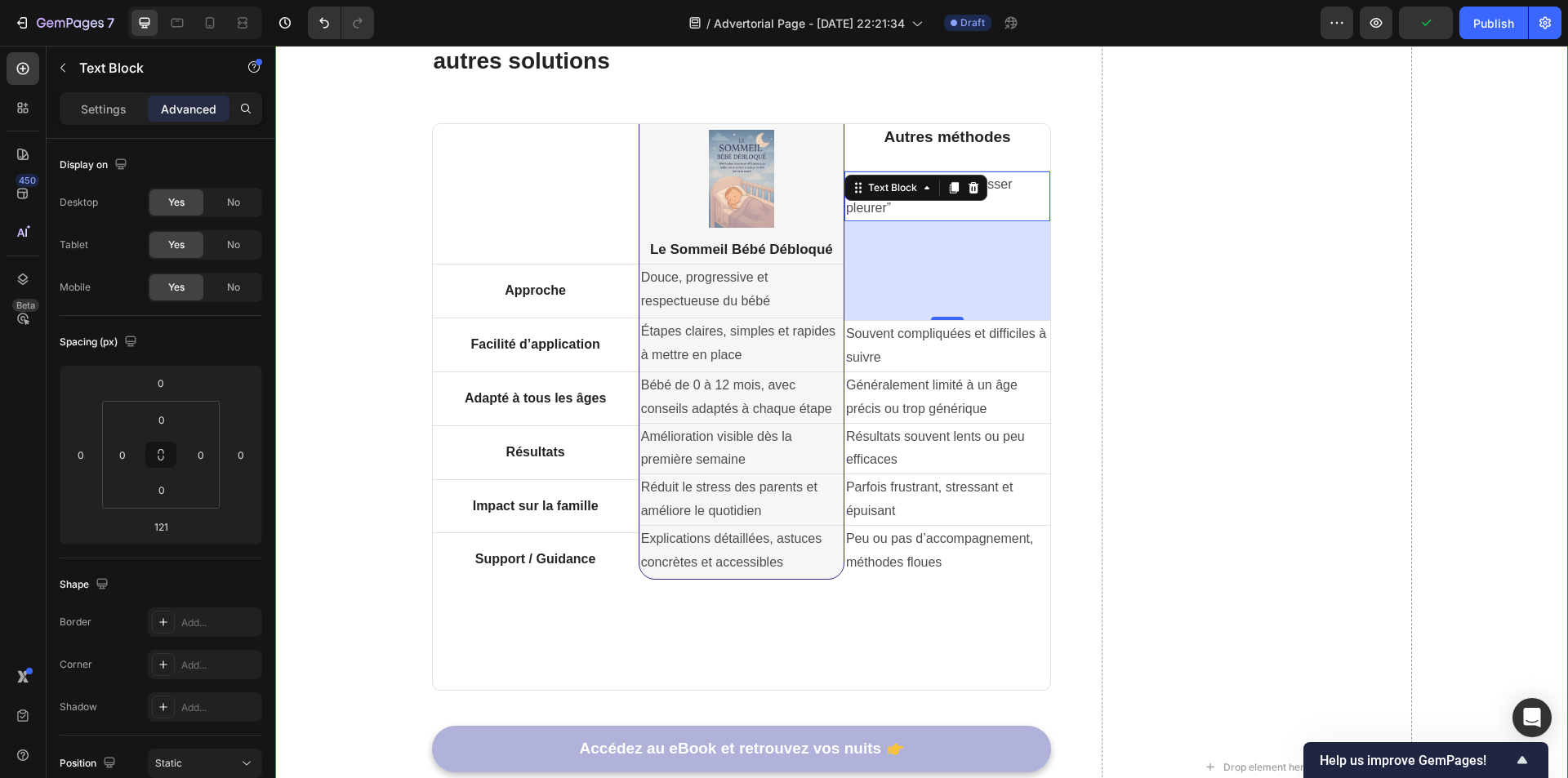
scroll to position [3543, 0]
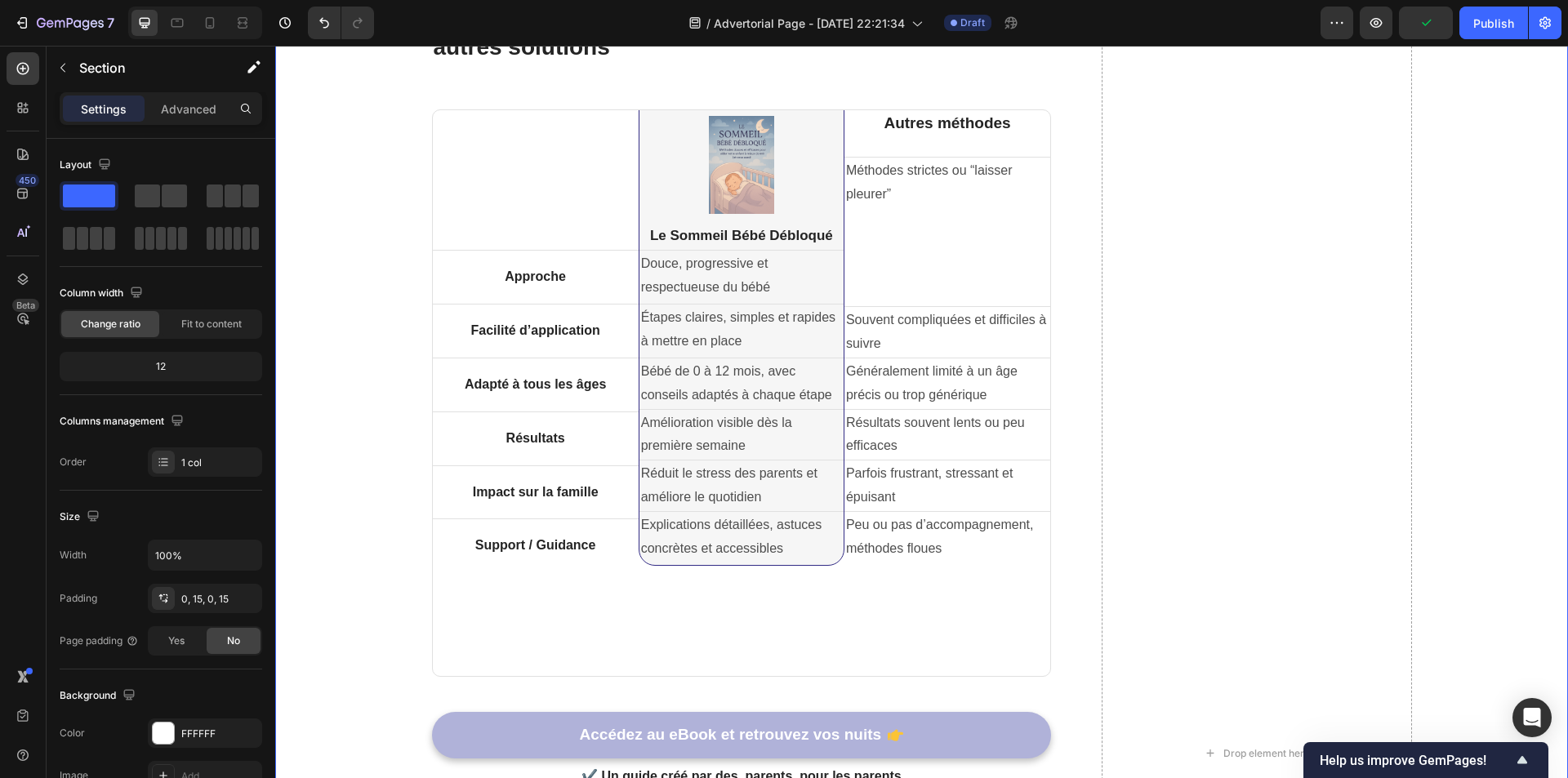
click at [349, 236] on div "Pourquoi Le Sommeil Bébé Débloqué est différent des autres solutions Heading Ti…" at bounding box center [921, 787] width 1268 height 1571
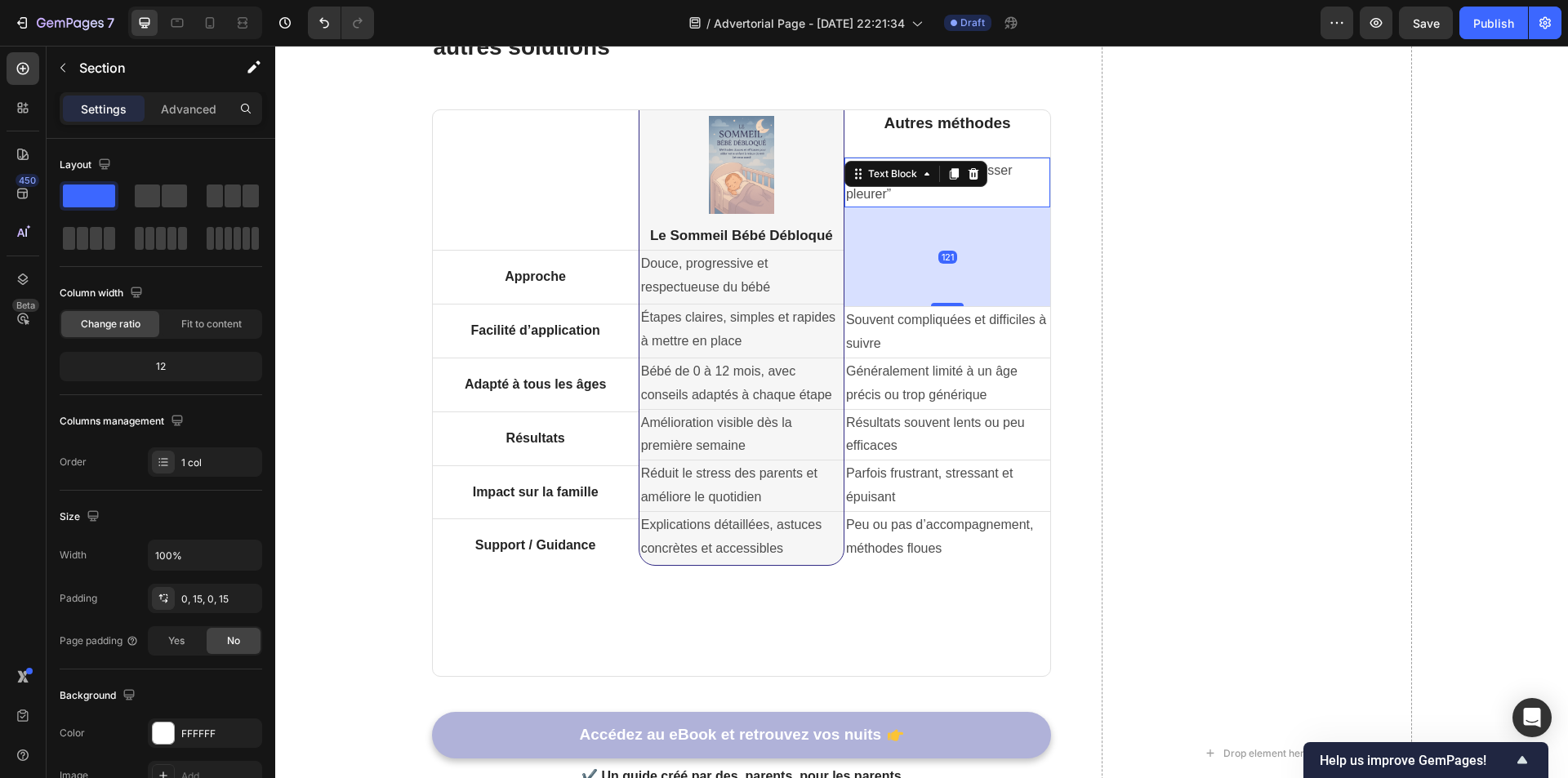
click at [890, 201] on p "Méthodes strictes ou “laisser pleurer”" at bounding box center [947, 182] width 203 height 47
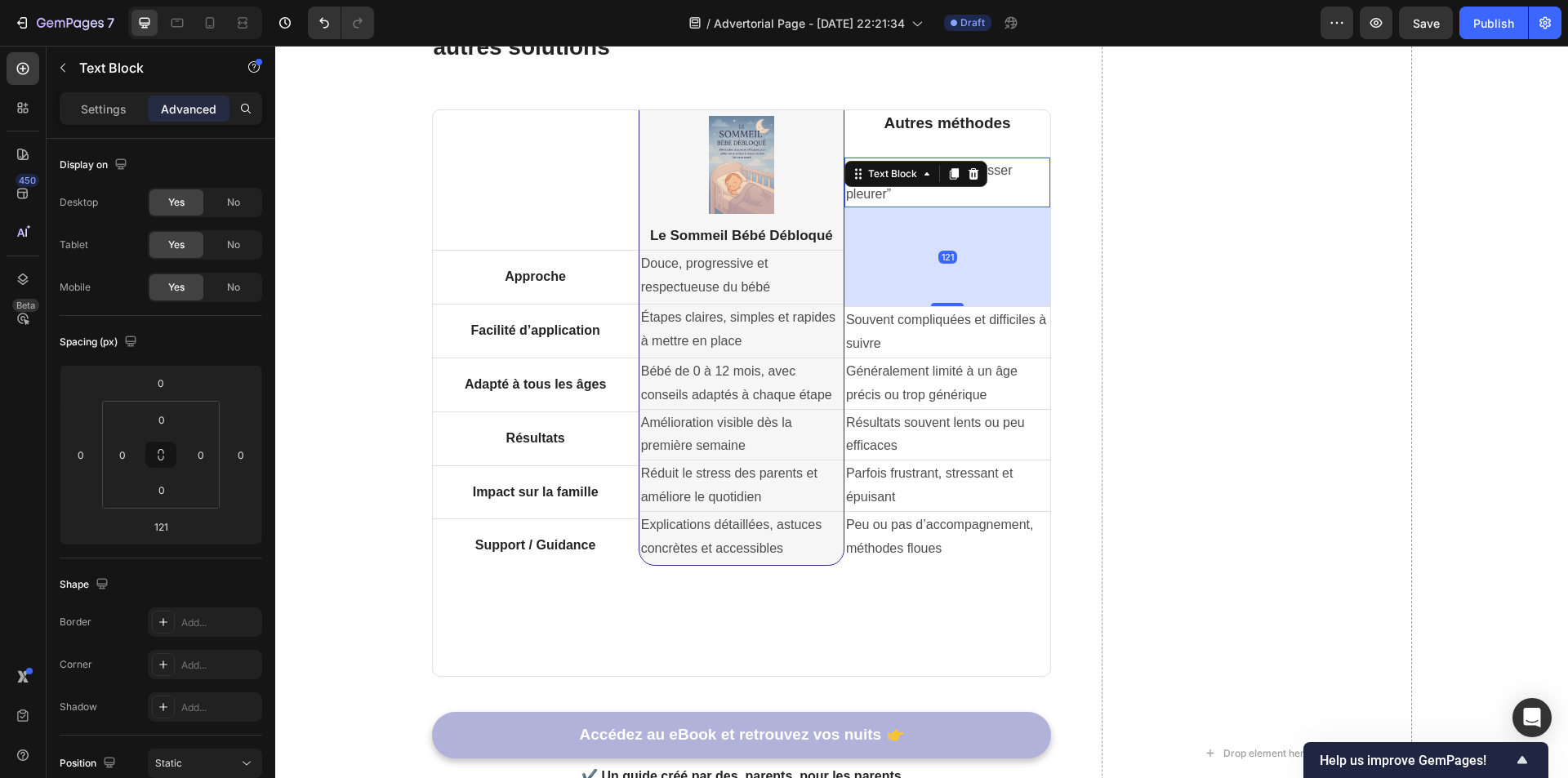
click at [914, 226] on div "121" at bounding box center [947, 256] width 206 height 99
drag, startPoint x: 932, startPoint y: 304, endPoint x: 916, endPoint y: 304, distance: 16.0
click at [916, 207] on div "121" at bounding box center [947, 207] width 206 height 0
click at [1067, 116] on div "Pourquoi Le Sommeil Bébé Débloqué est différent des autres solutions Heading Ti…" at bounding box center [921, 754] width 980 height 1504
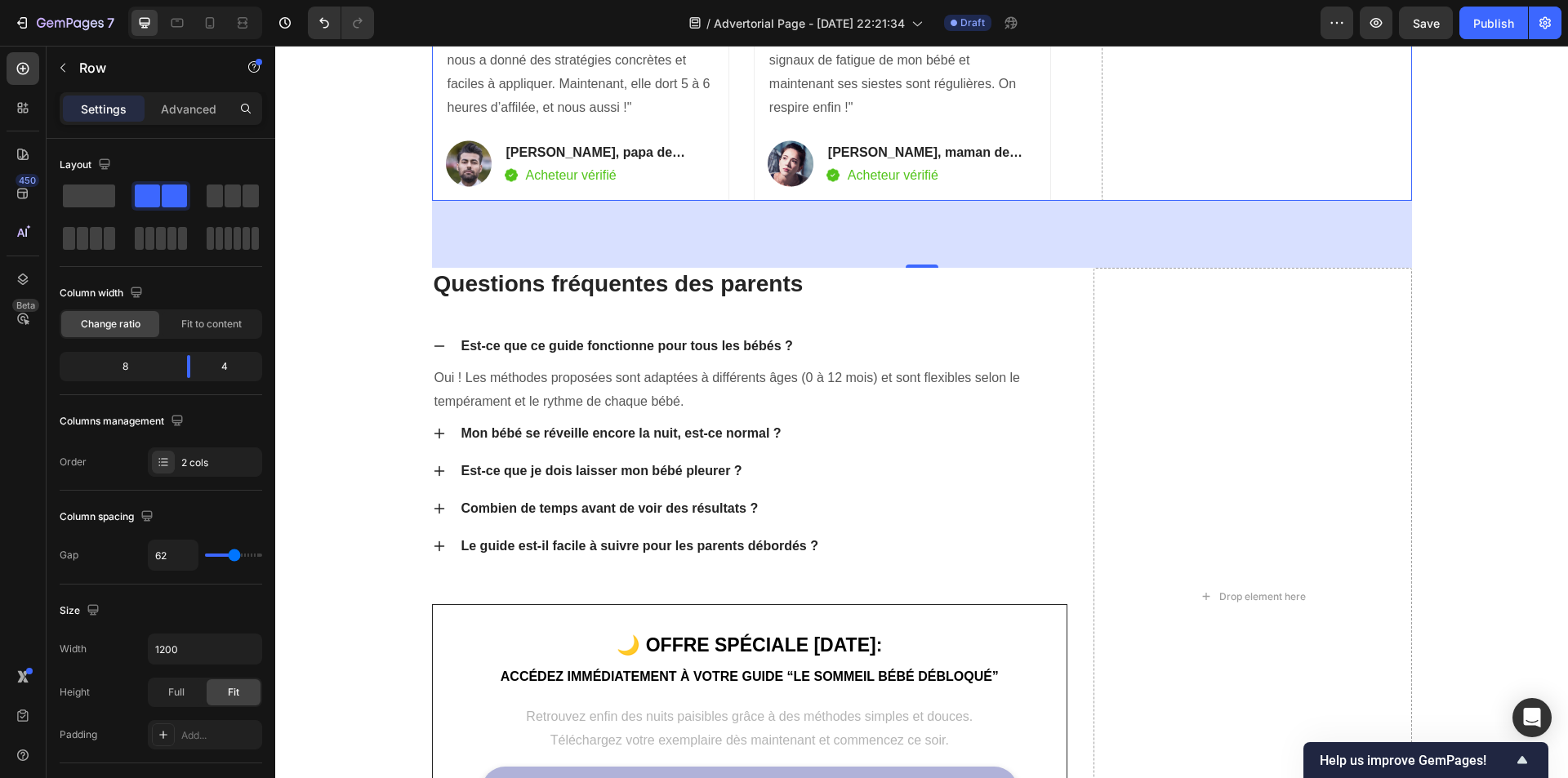
scroll to position [4849, 0]
click at [922, 265] on div at bounding box center [921, 267] width 33 height 5
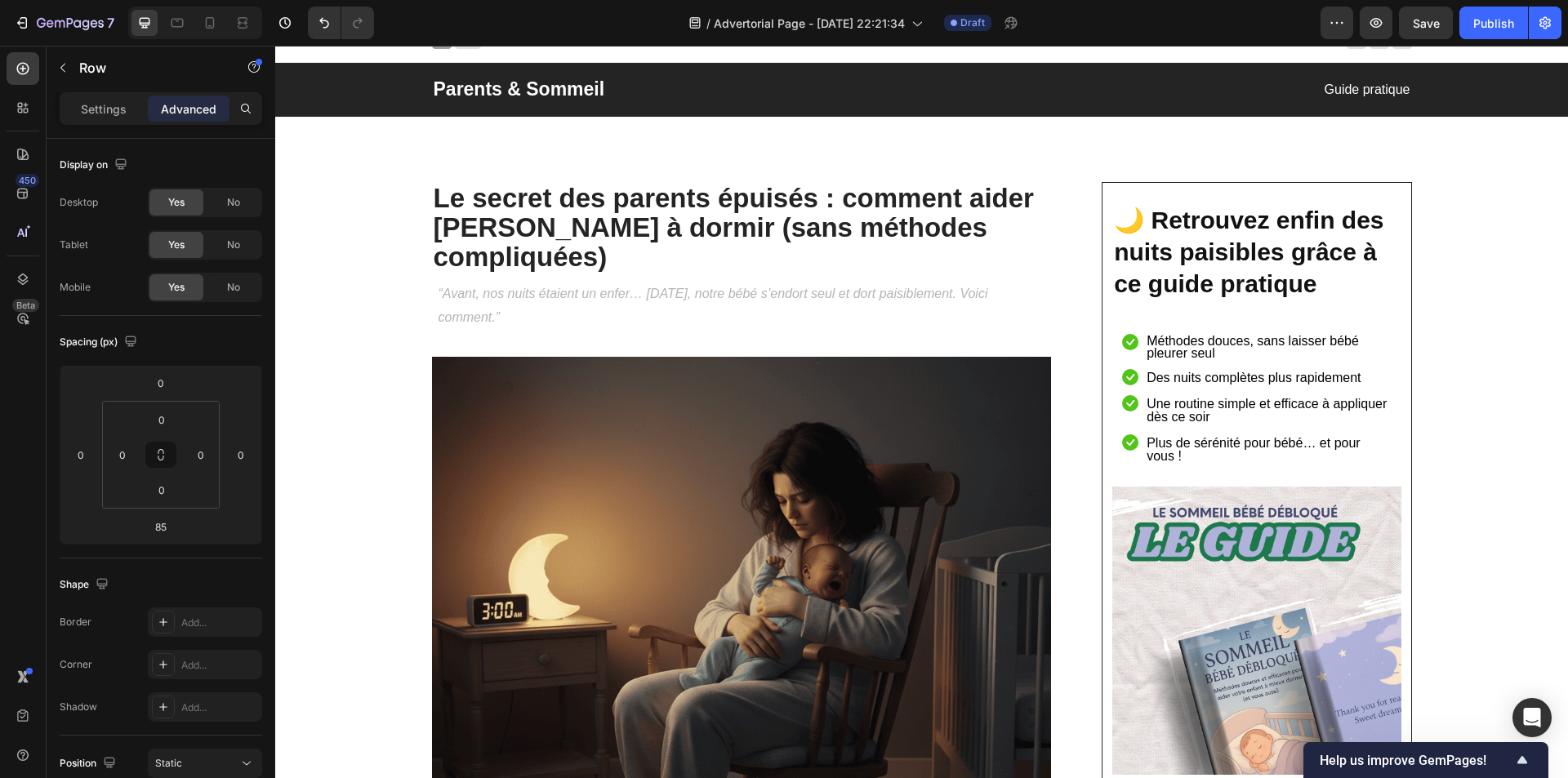
scroll to position [0, 0]
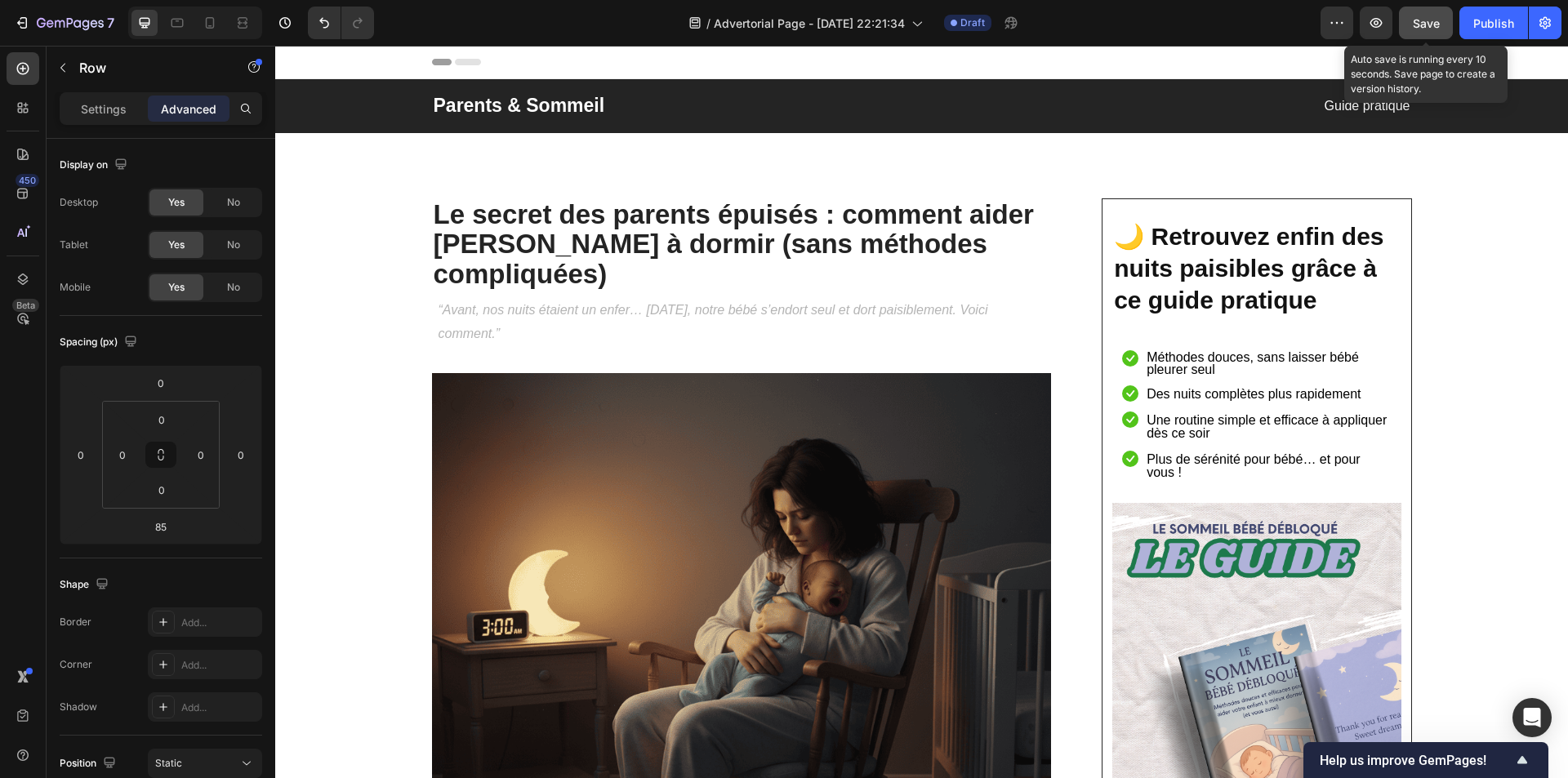
click at [1426, 25] on span "Save" at bounding box center [1426, 23] width 27 height 14
